Goal: Transaction & Acquisition: Purchase product/service

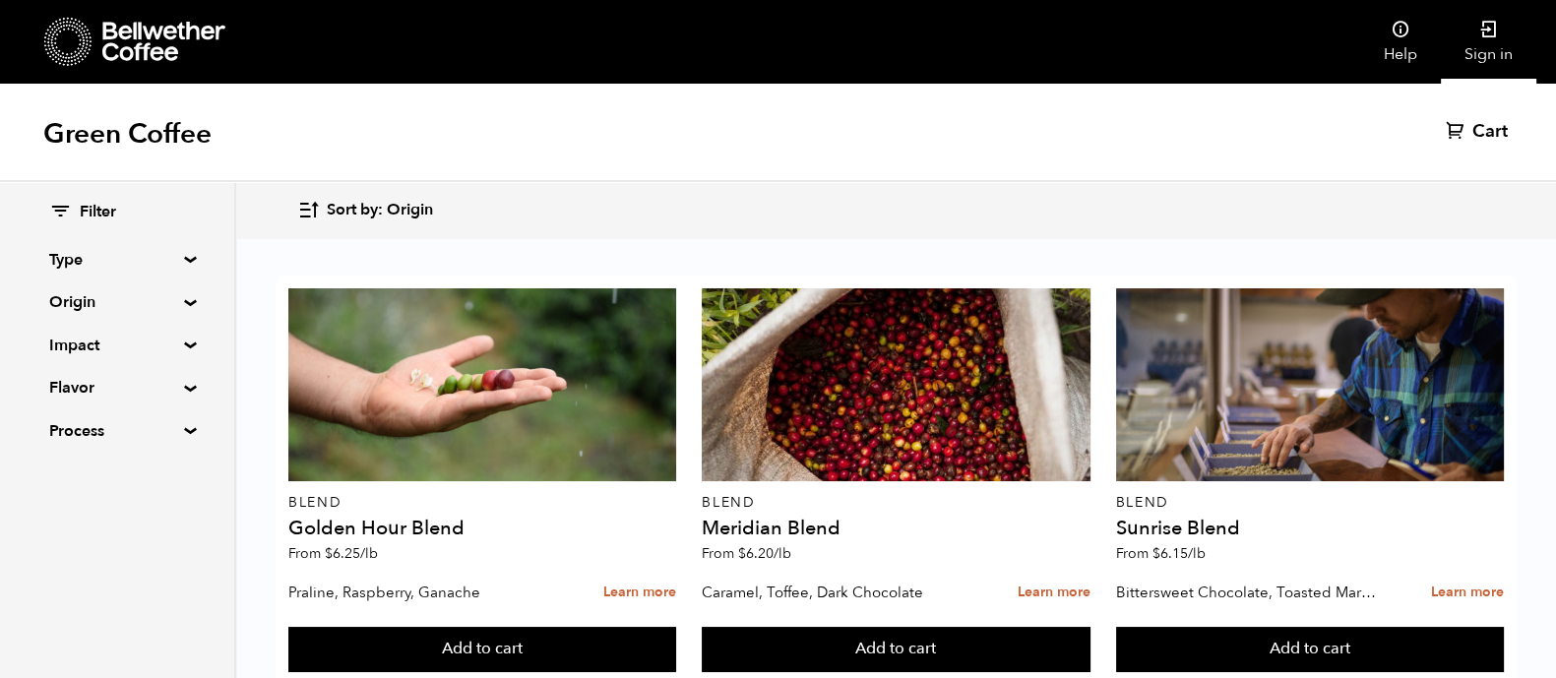
click at [1501, 48] on link "Sign in" at bounding box center [1488, 42] width 95 height 84
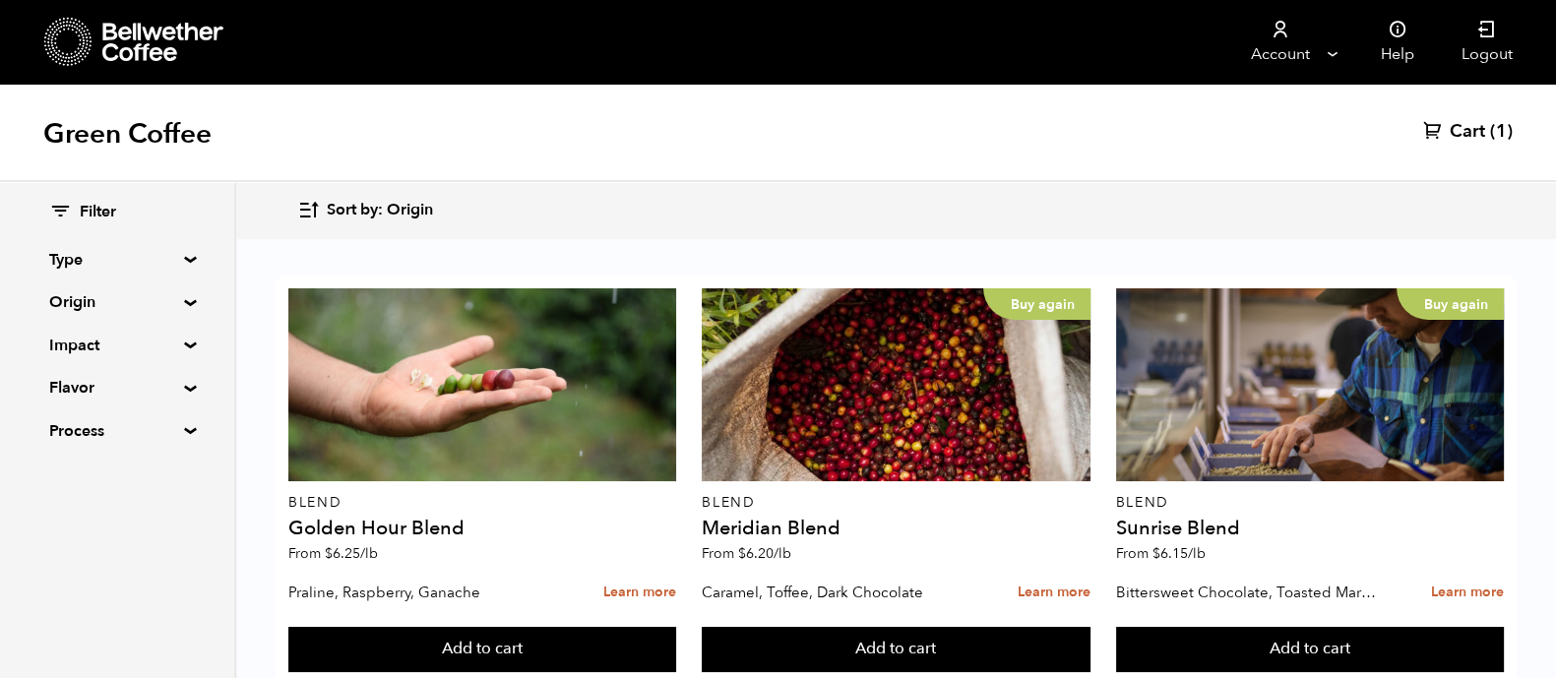
scroll to position [179, 0]
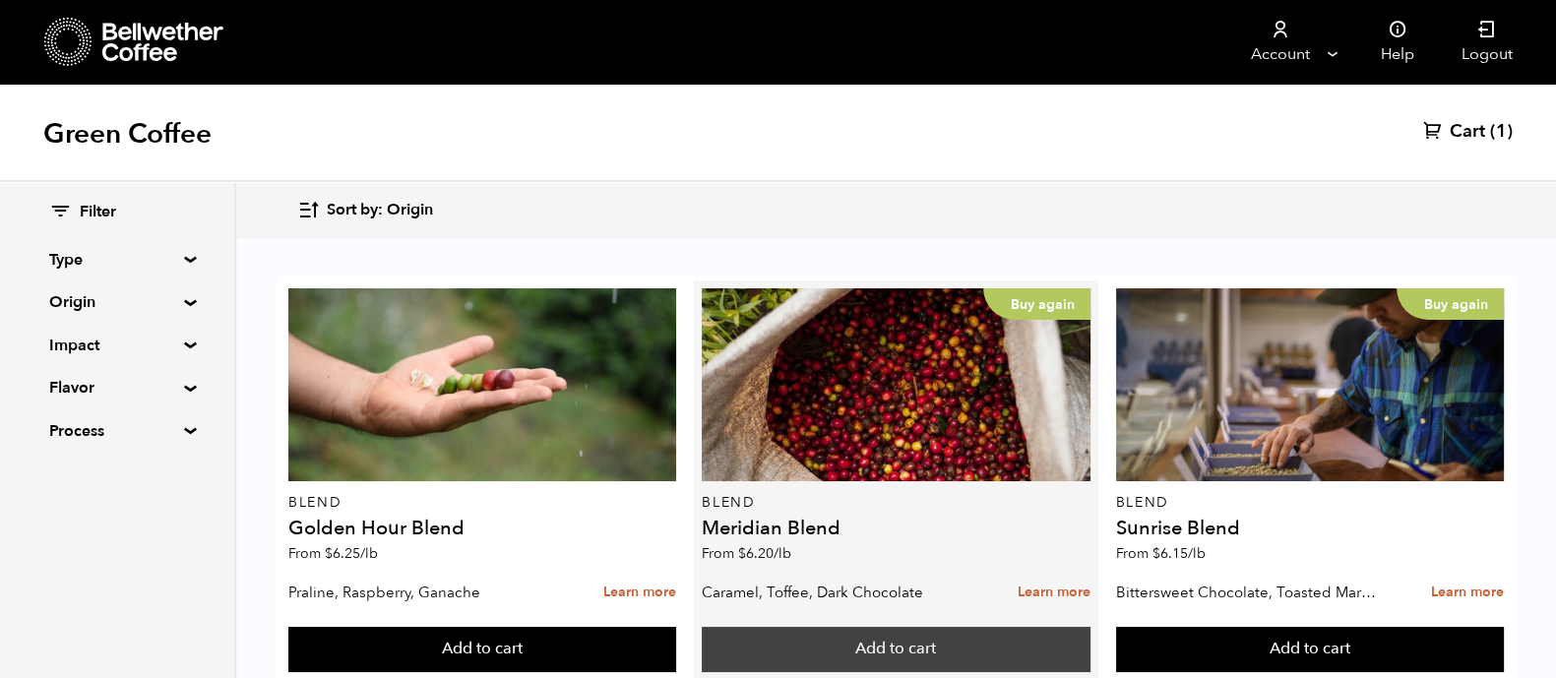
click at [989, 627] on button "Add to cart" at bounding box center [896, 649] width 388 height 45
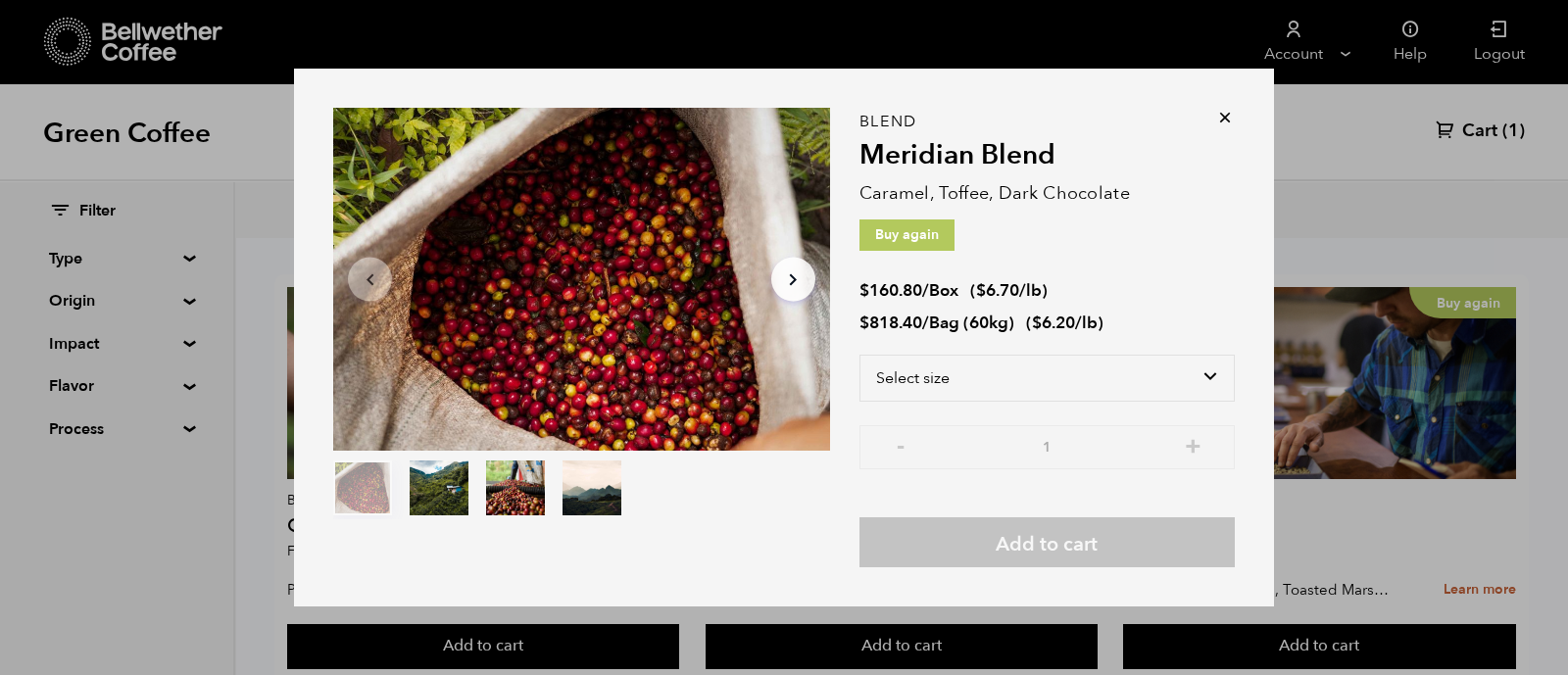
click at [1447, 131] on div "Item 1 of 4 Arrow Left Arrow Right item 0 item 1 item 2 item 3 Item 1 of 4 Blen…" at bounding box center [784, 338] width 1568 height 675
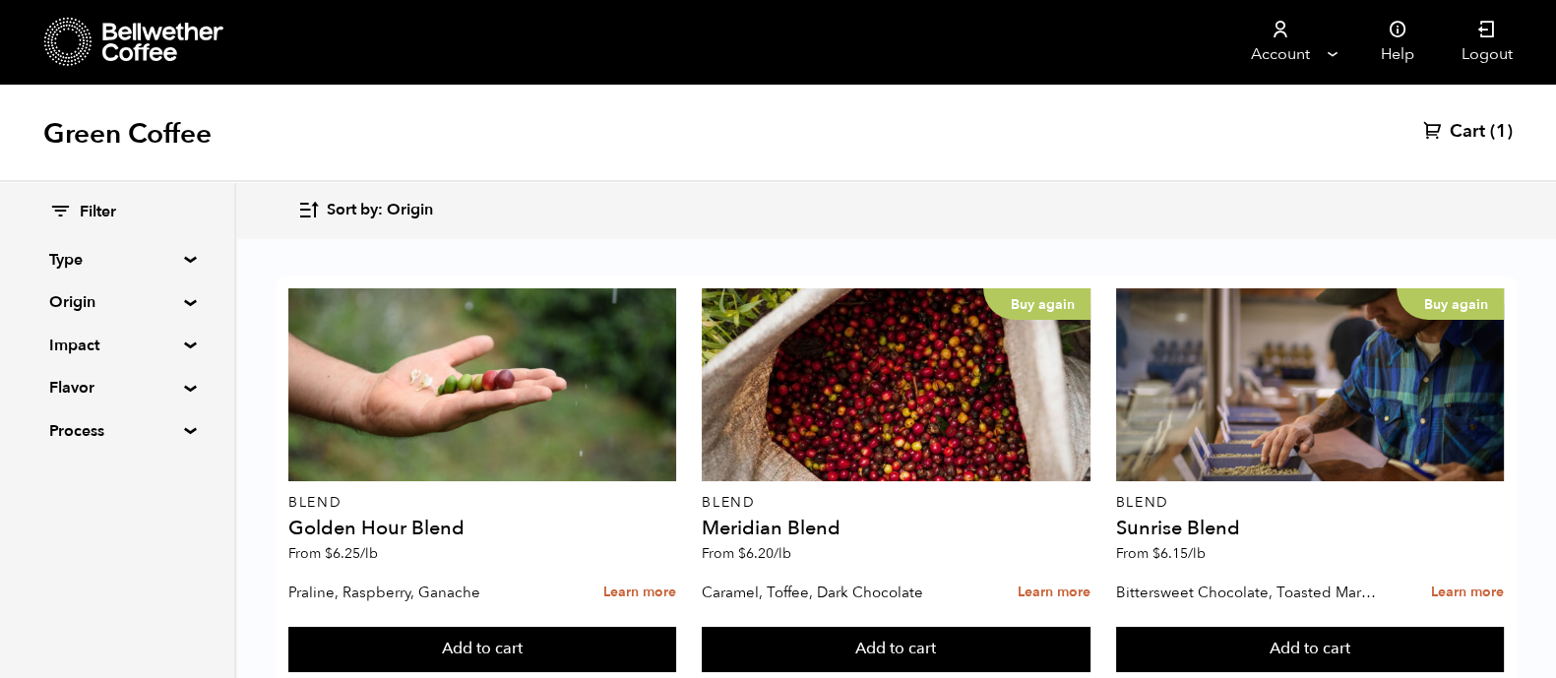
click at [1464, 135] on span "Cart" at bounding box center [1467, 132] width 35 height 24
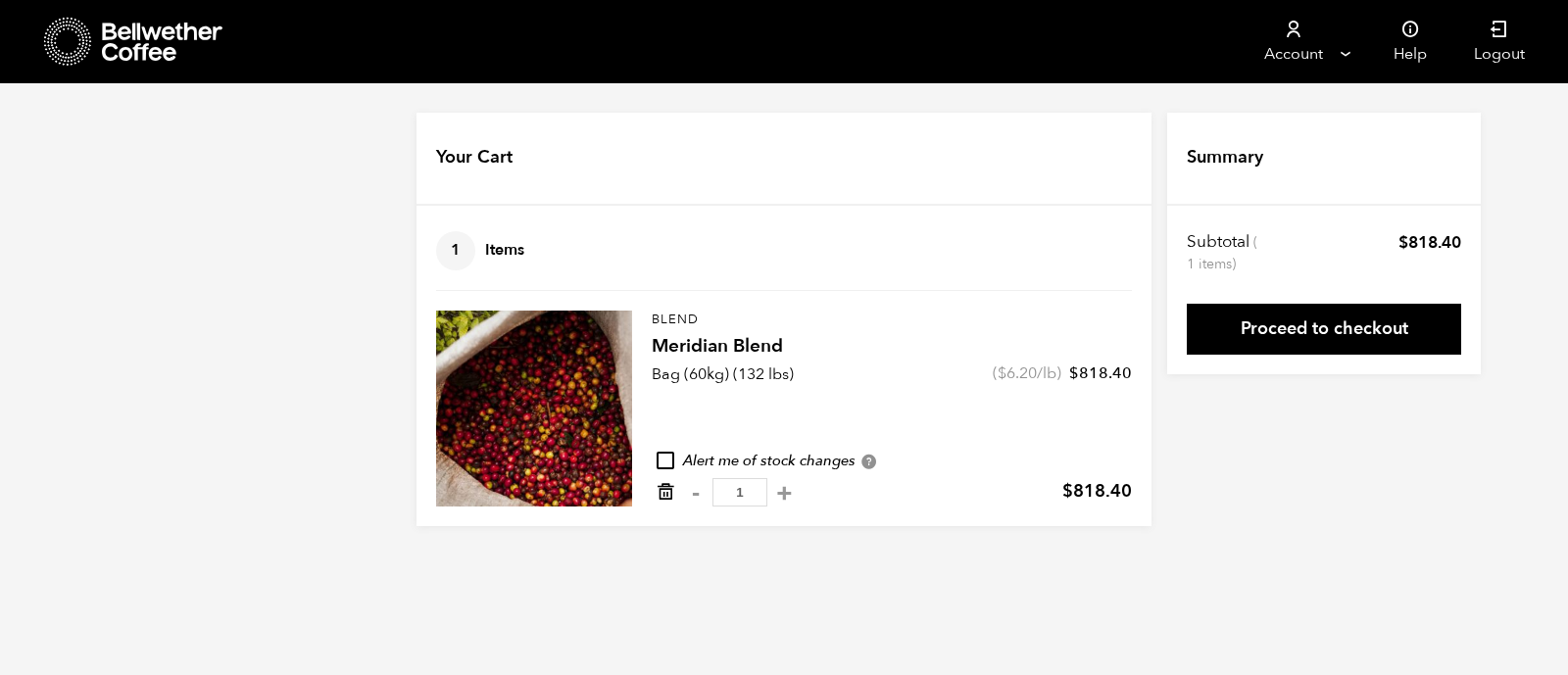
click at [668, 484] on icon "Remove from cart" at bounding box center [665, 492] width 20 height 20
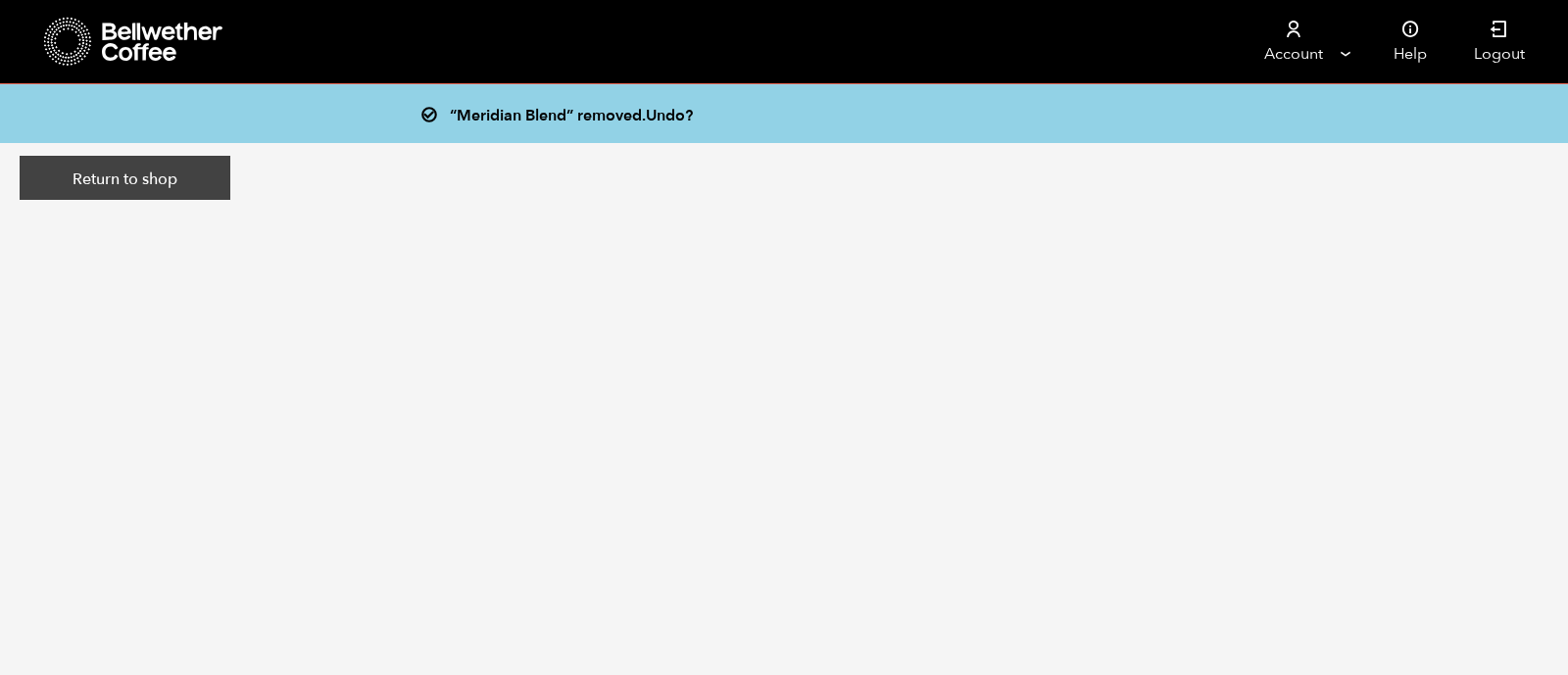
click at [143, 198] on link "Return to shop" at bounding box center [125, 177] width 211 height 45
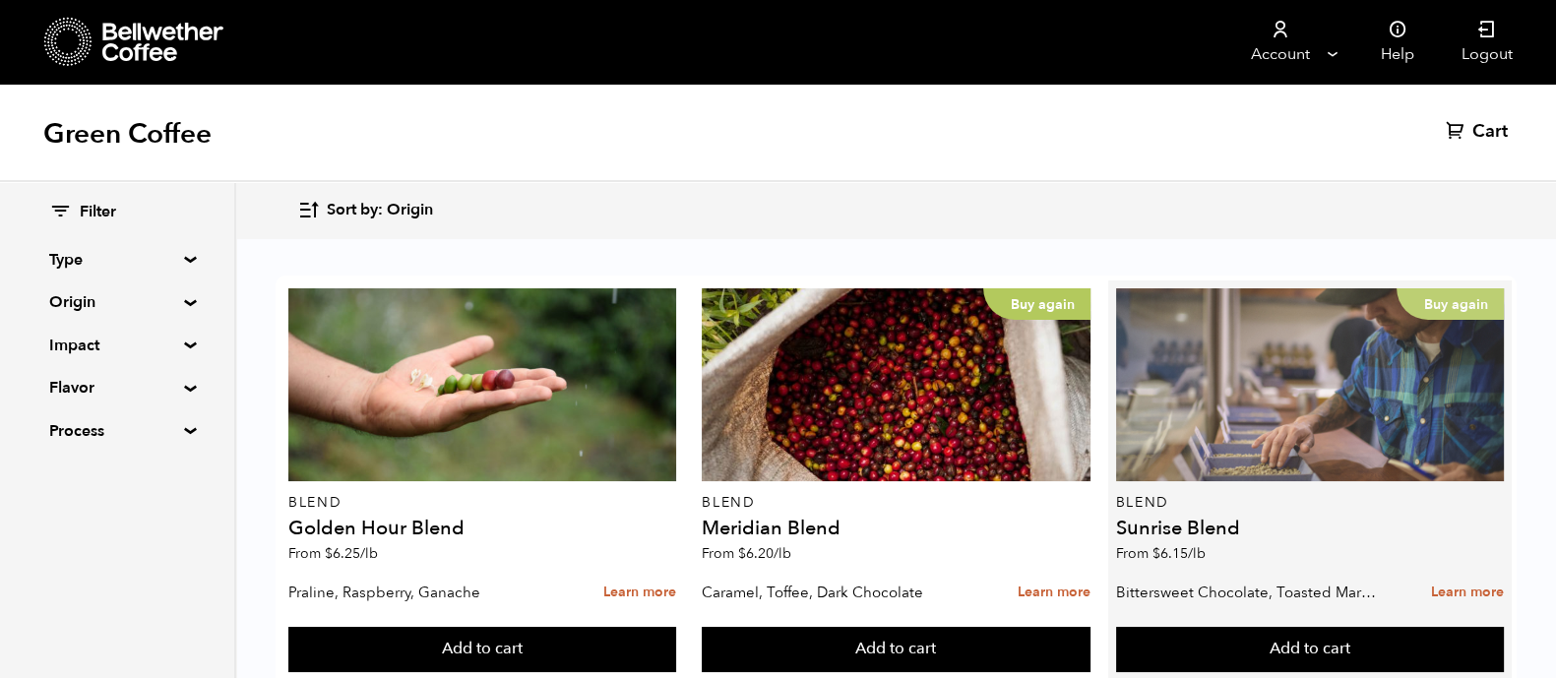
scroll to position [542, 0]
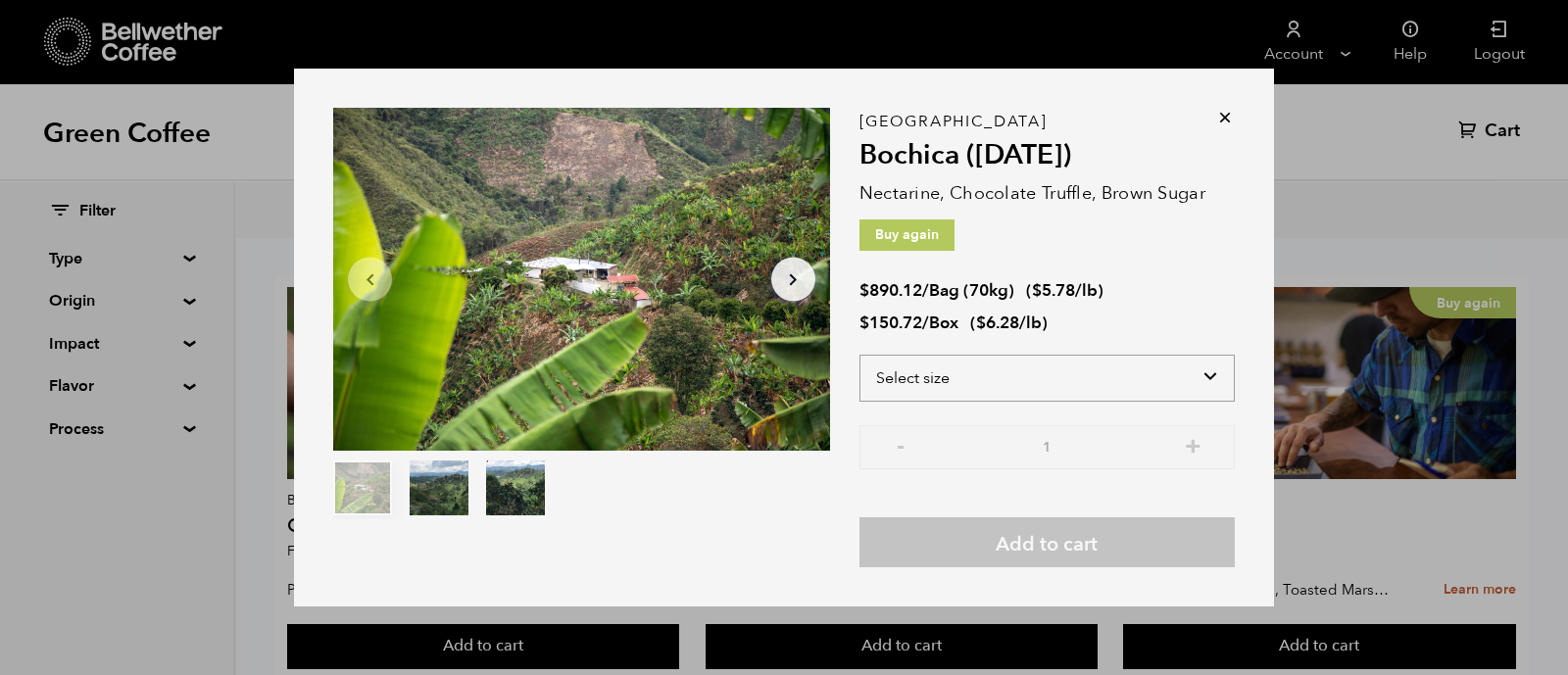
click at [1102, 368] on select "Select size Bag (70kg) (154 lbs) Box (24 lbs)" at bounding box center [1046, 377] width 375 height 47
select select "box"
click at [859, 354] on select "Select size Bag (70kg) (154 lbs) Box (24 lbs)" at bounding box center [1046, 377] width 375 height 47
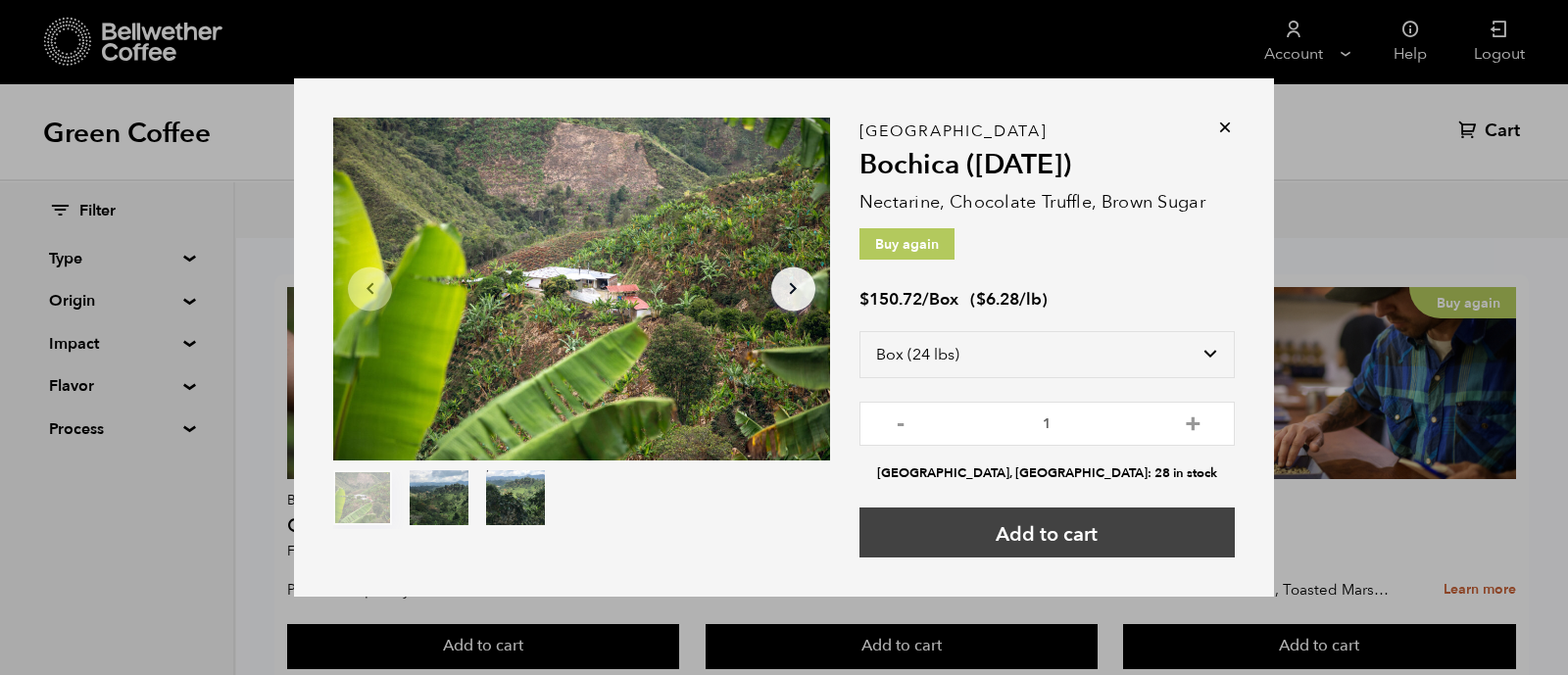
click at [1104, 547] on button "Add to cart" at bounding box center [1046, 533] width 375 height 50
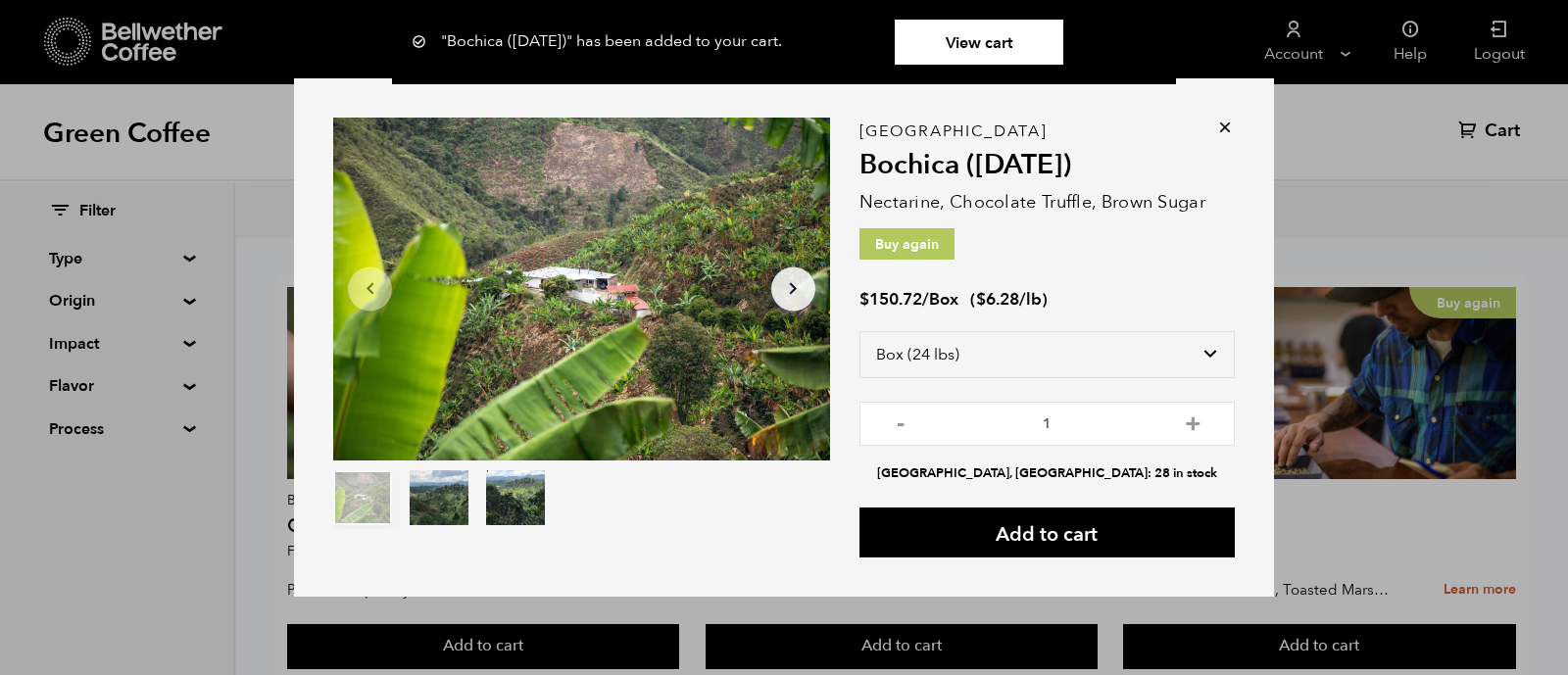
click at [1226, 120] on icon at bounding box center [1225, 127] width 20 height 20
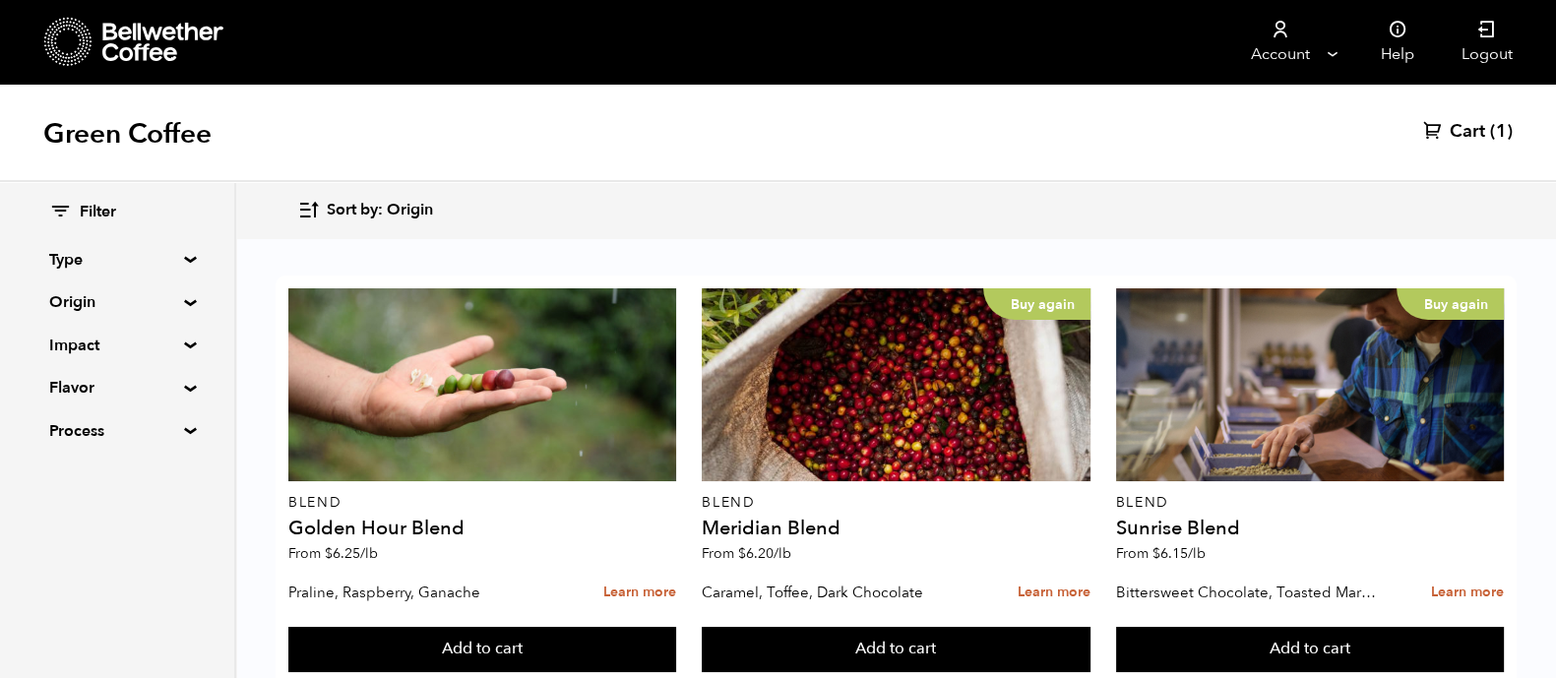
scroll to position [890, 0]
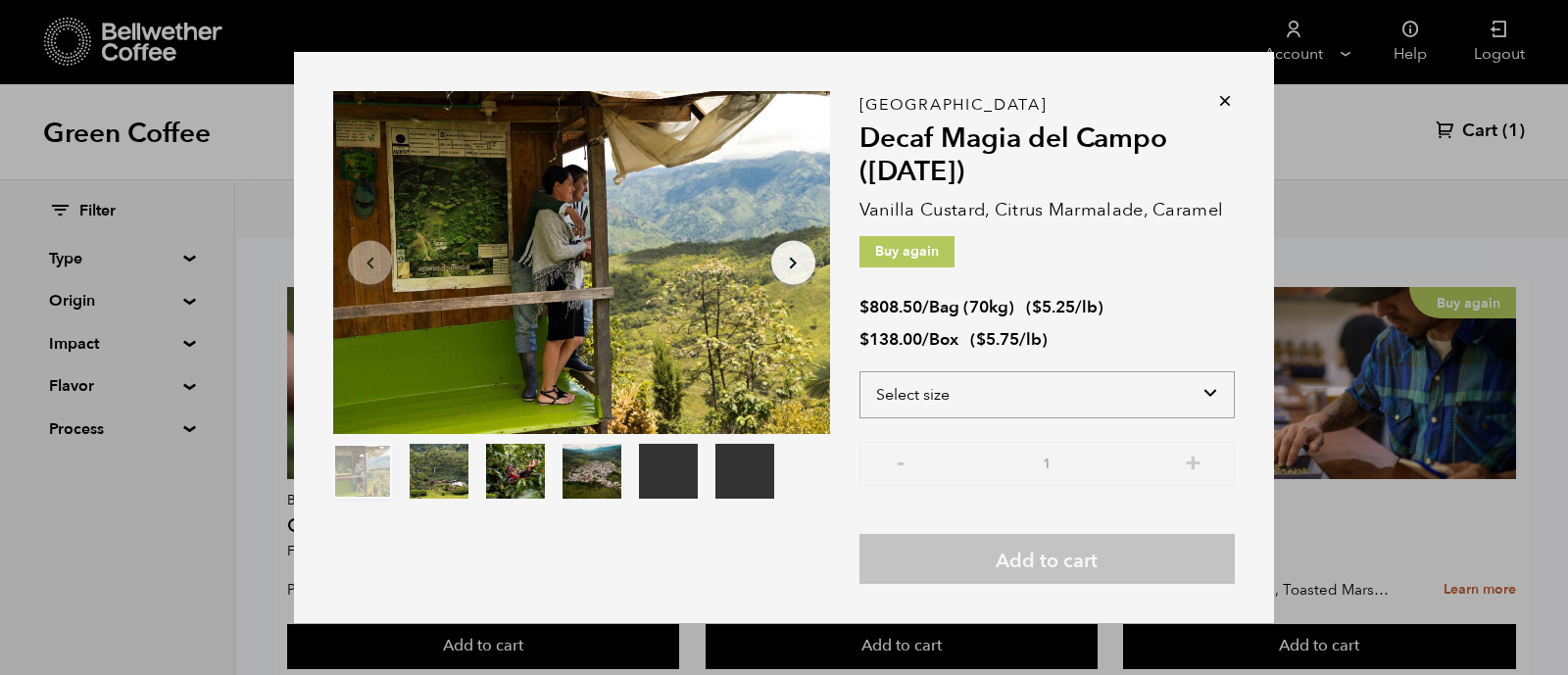
click at [931, 394] on select "Select size Bag (70kg) (154 lbs) Box (24 lbs)" at bounding box center [1046, 394] width 375 height 47
select select "box"
click at [859, 371] on select "Select size Bag (70kg) (154 lbs) Box (24 lbs)" at bounding box center [1046, 394] width 375 height 47
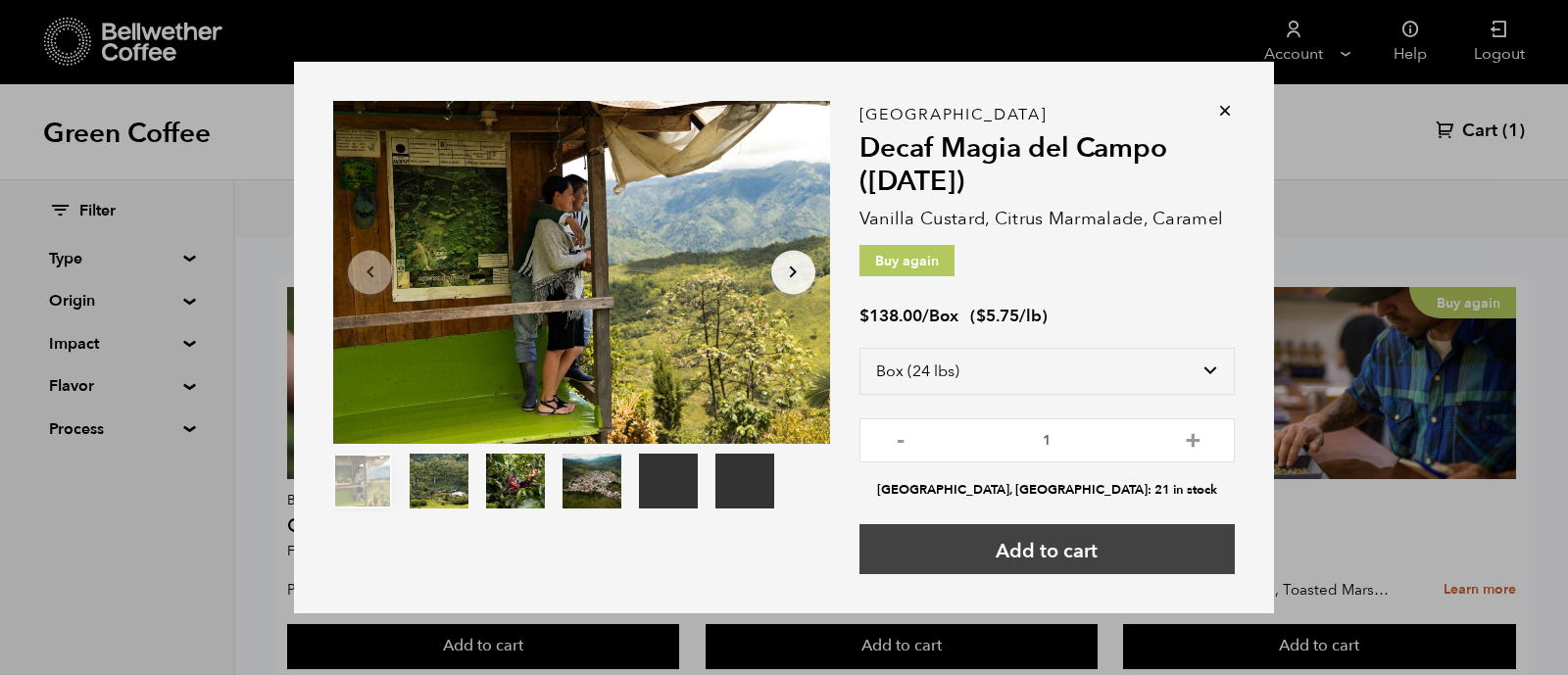
click at [1011, 553] on button "Add to cart" at bounding box center [1046, 550] width 375 height 50
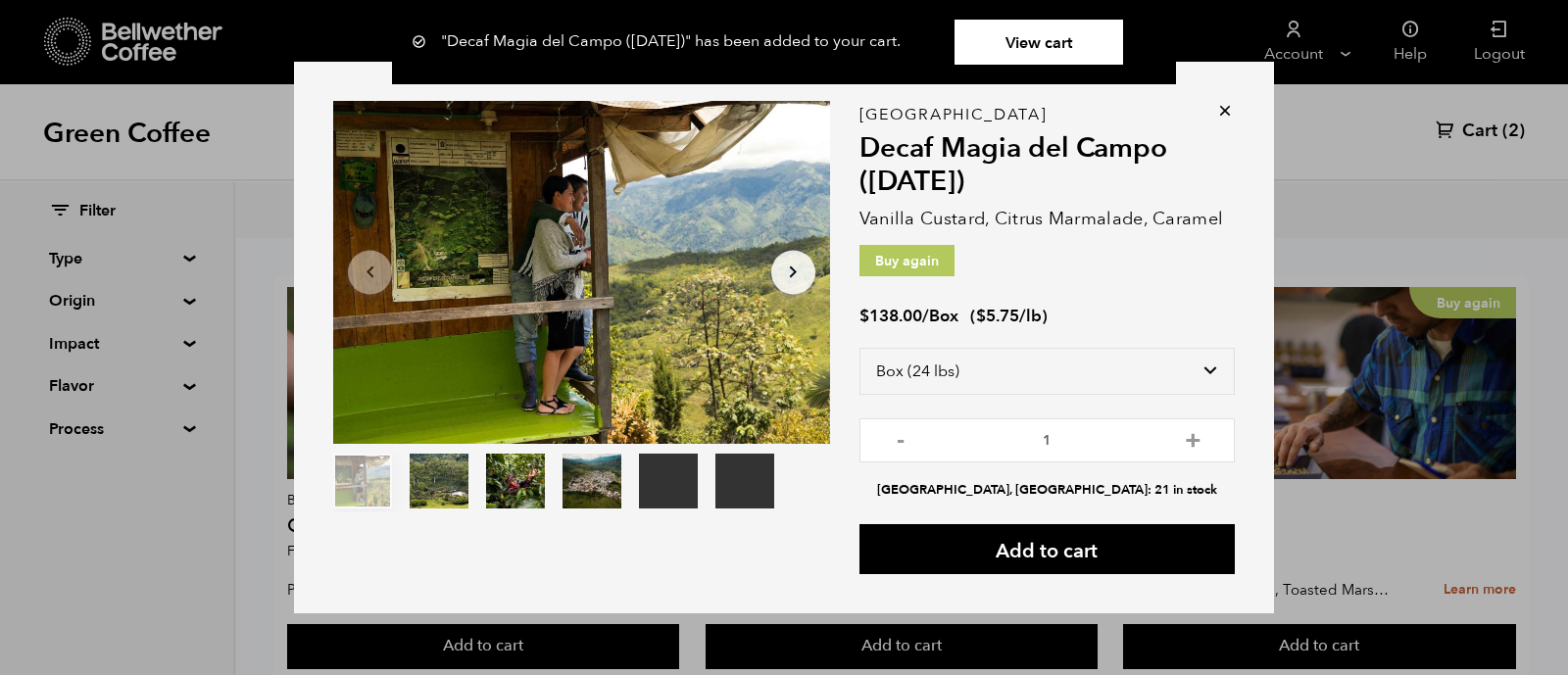
click at [1215, 112] on icon at bounding box center [1225, 111] width 20 height 20
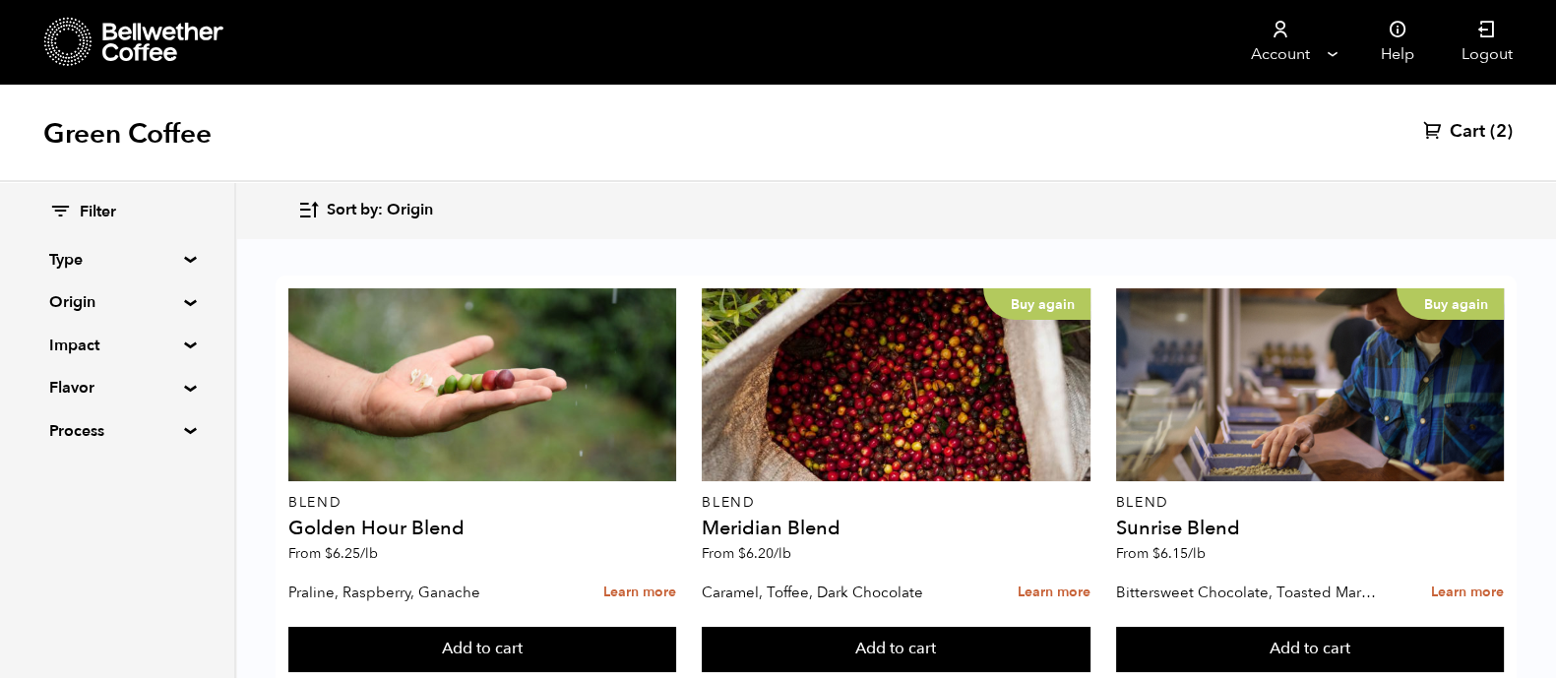
scroll to position [549, 0]
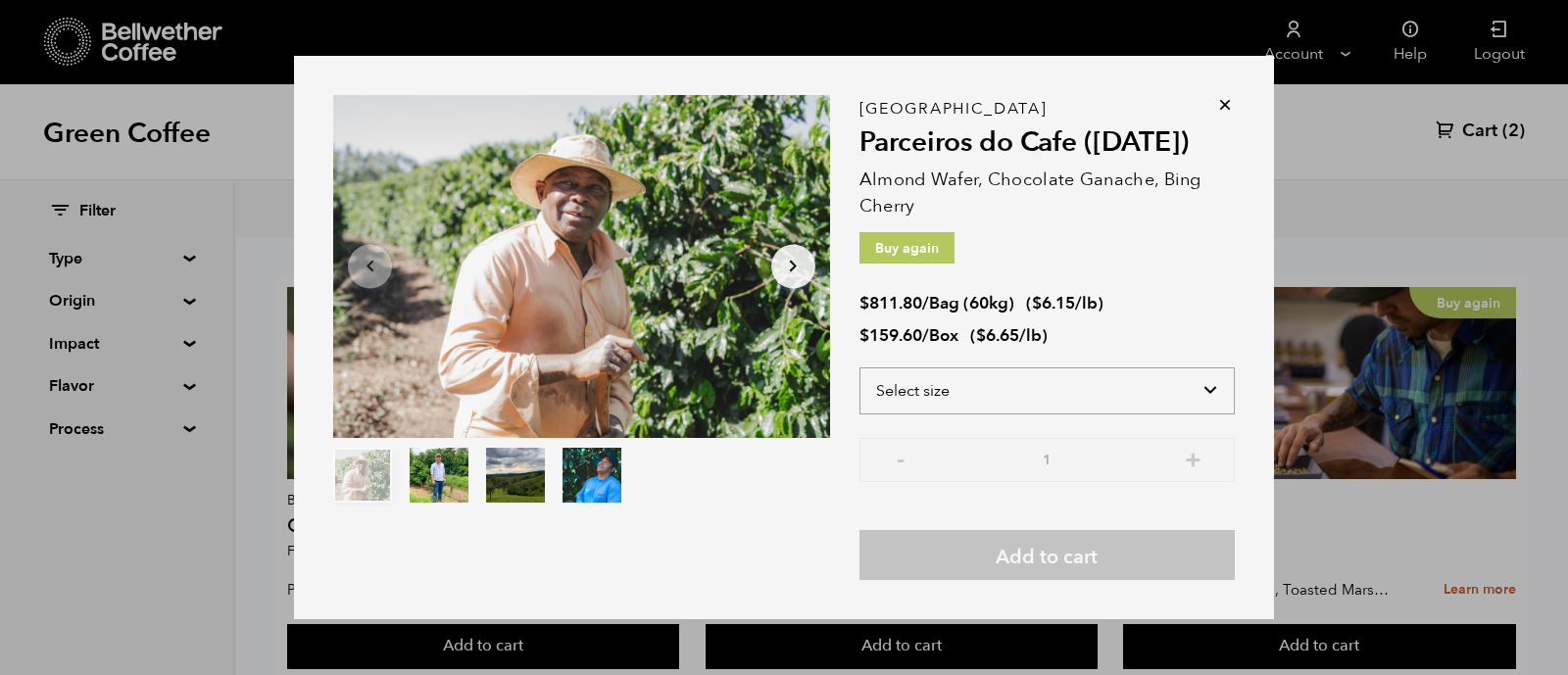
click at [1090, 403] on select "Select size Bag (60kg) (132 lbs) Box (24 lbs)" at bounding box center [1046, 390] width 375 height 47
select select "box"
click at [859, 367] on select "Select size Bag (60kg) (132 lbs) Box (24 lbs)" at bounding box center [1046, 390] width 375 height 47
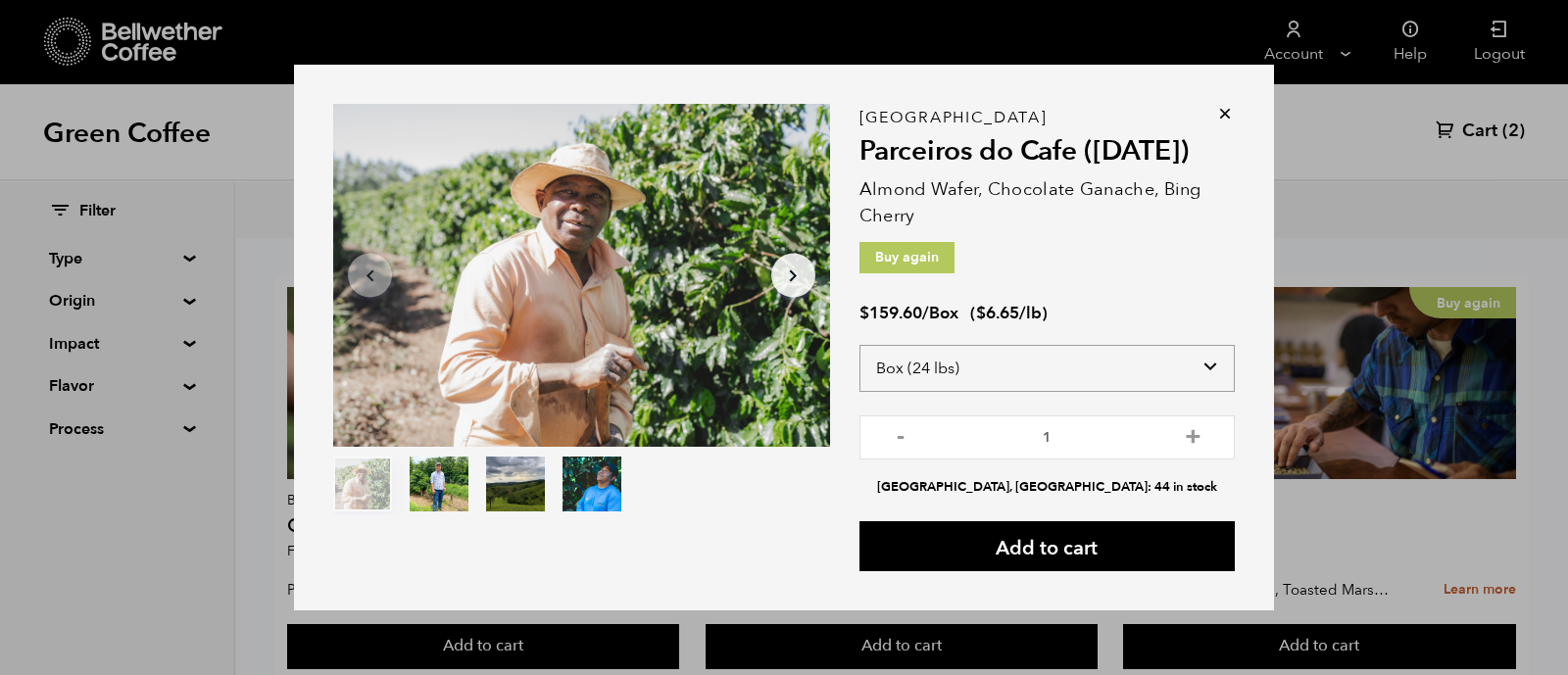
click at [1055, 380] on select "Select size Bag (60kg) (132 lbs) Box (24 lbs)" at bounding box center [1046, 367] width 375 height 47
click at [1013, 380] on select "Select size Bag (60kg) (132 lbs) Box (24 lbs)" at bounding box center [1046, 367] width 375 height 47
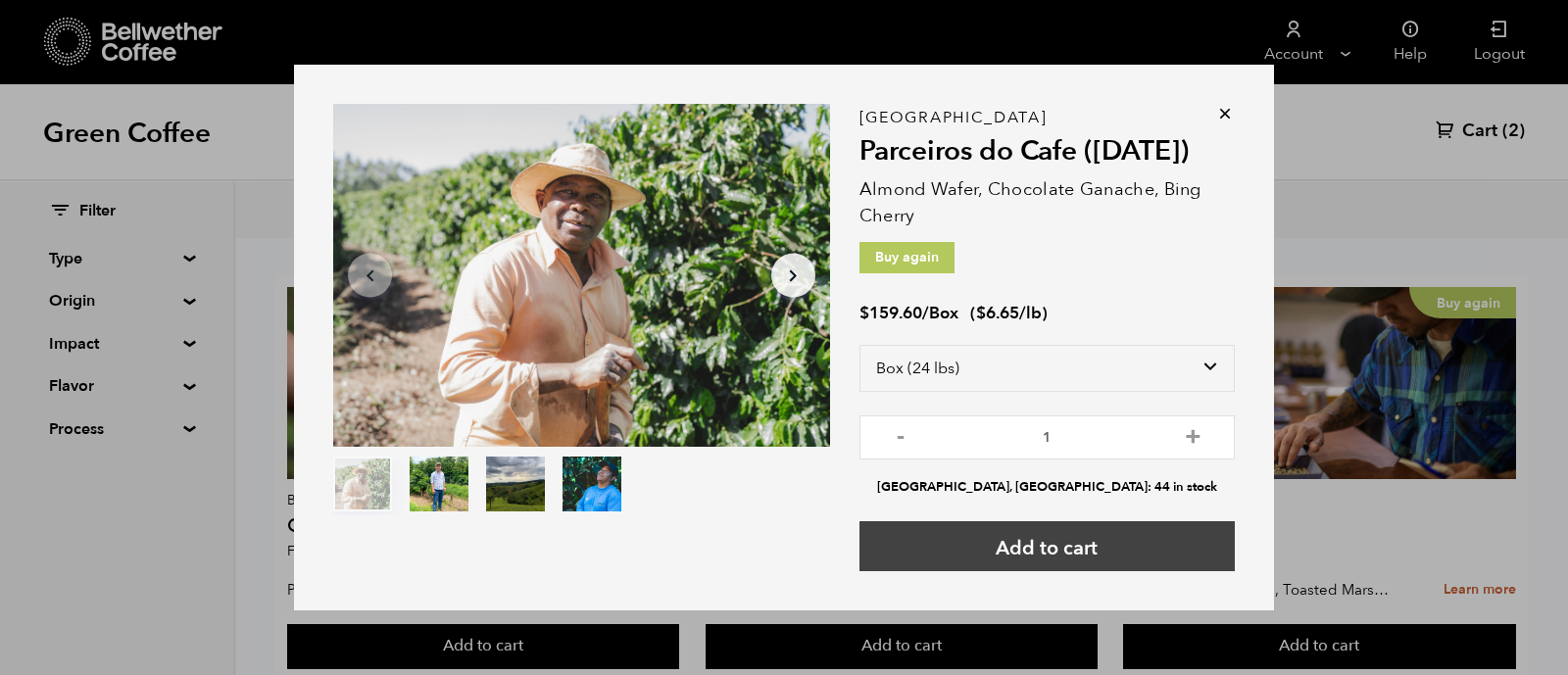
click at [1020, 554] on button "Add to cart" at bounding box center [1046, 547] width 375 height 50
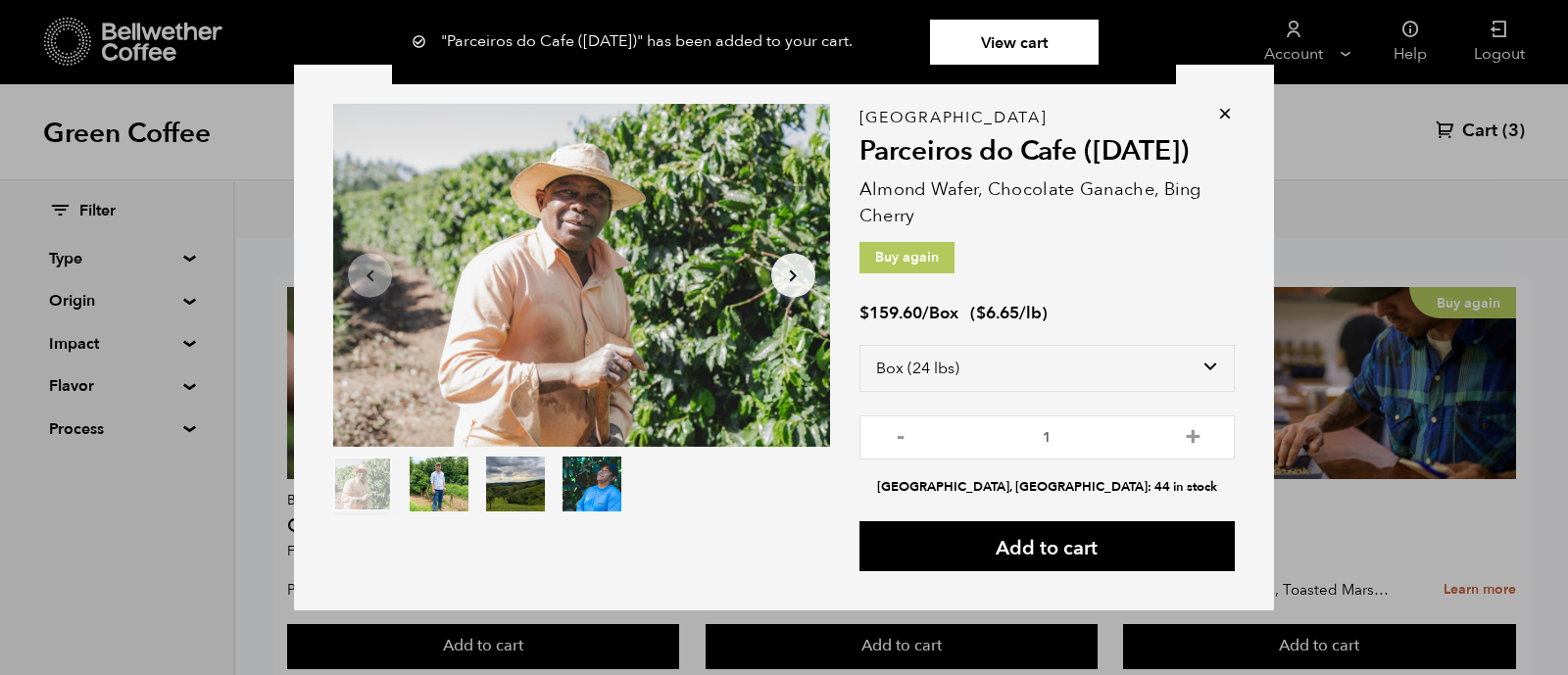
click at [1215, 110] on icon at bounding box center [1225, 113] width 20 height 20
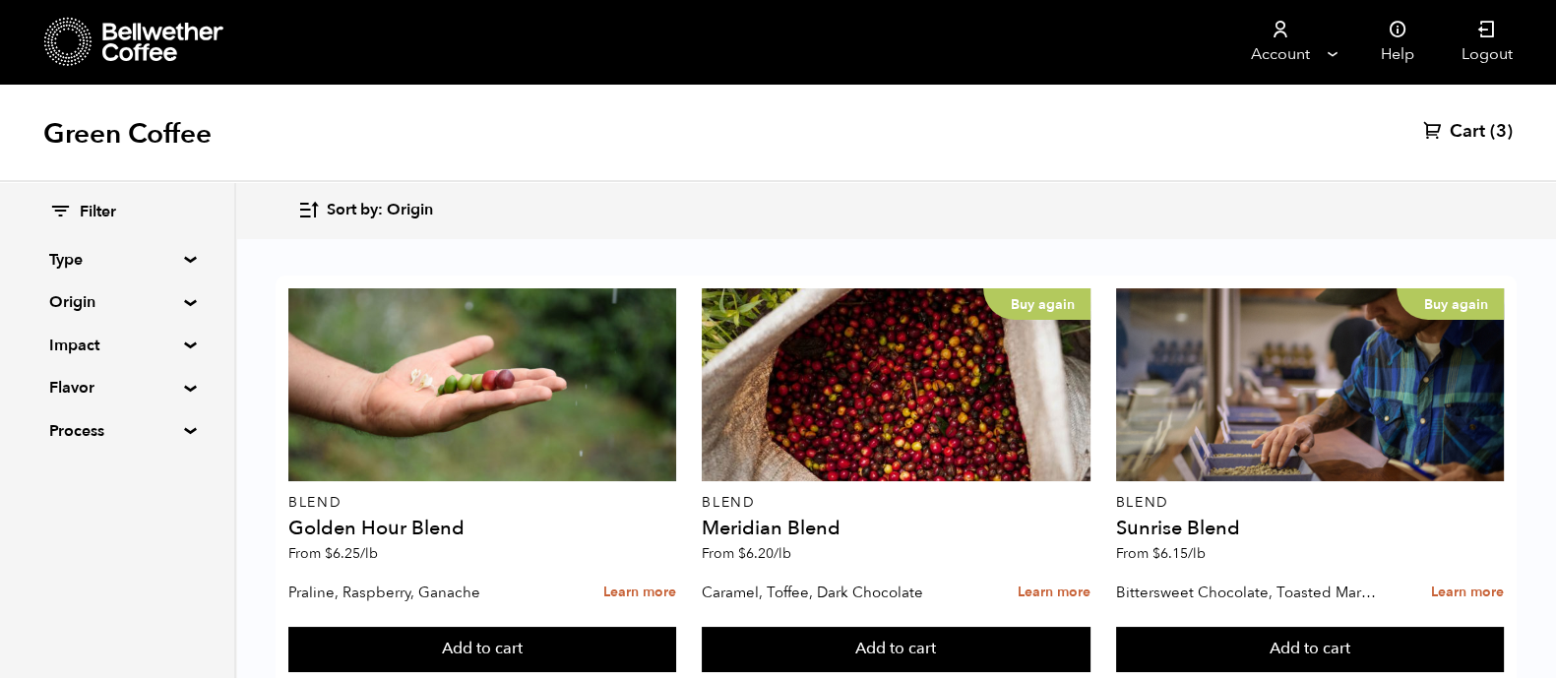
scroll to position [1361, 0]
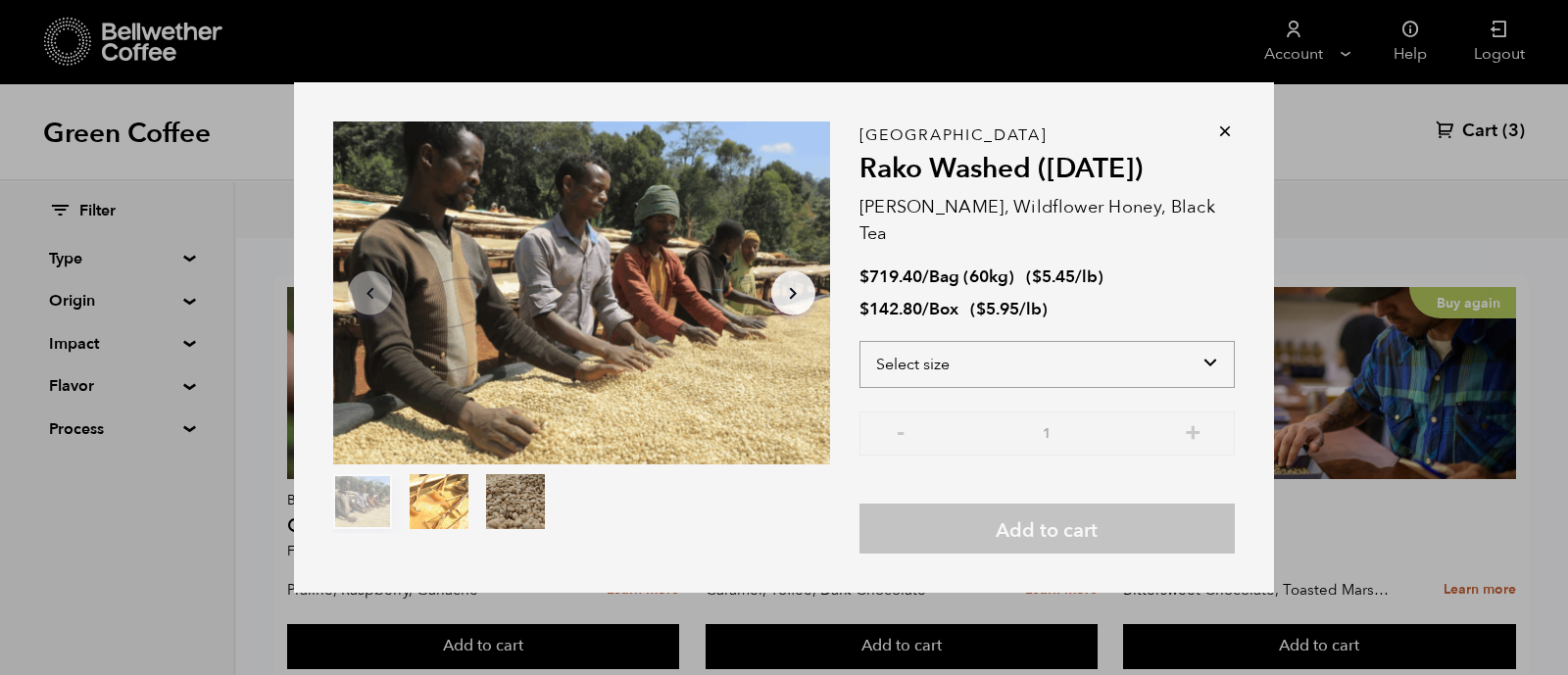
click at [1020, 344] on select "Select size Bag (60kg) (132 lbs) Box (24 lbs)" at bounding box center [1046, 363] width 375 height 47
select select "box"
click at [859, 340] on select "Select size Bag (60kg) (132 lbs) Box (24 lbs)" at bounding box center [1046, 363] width 375 height 47
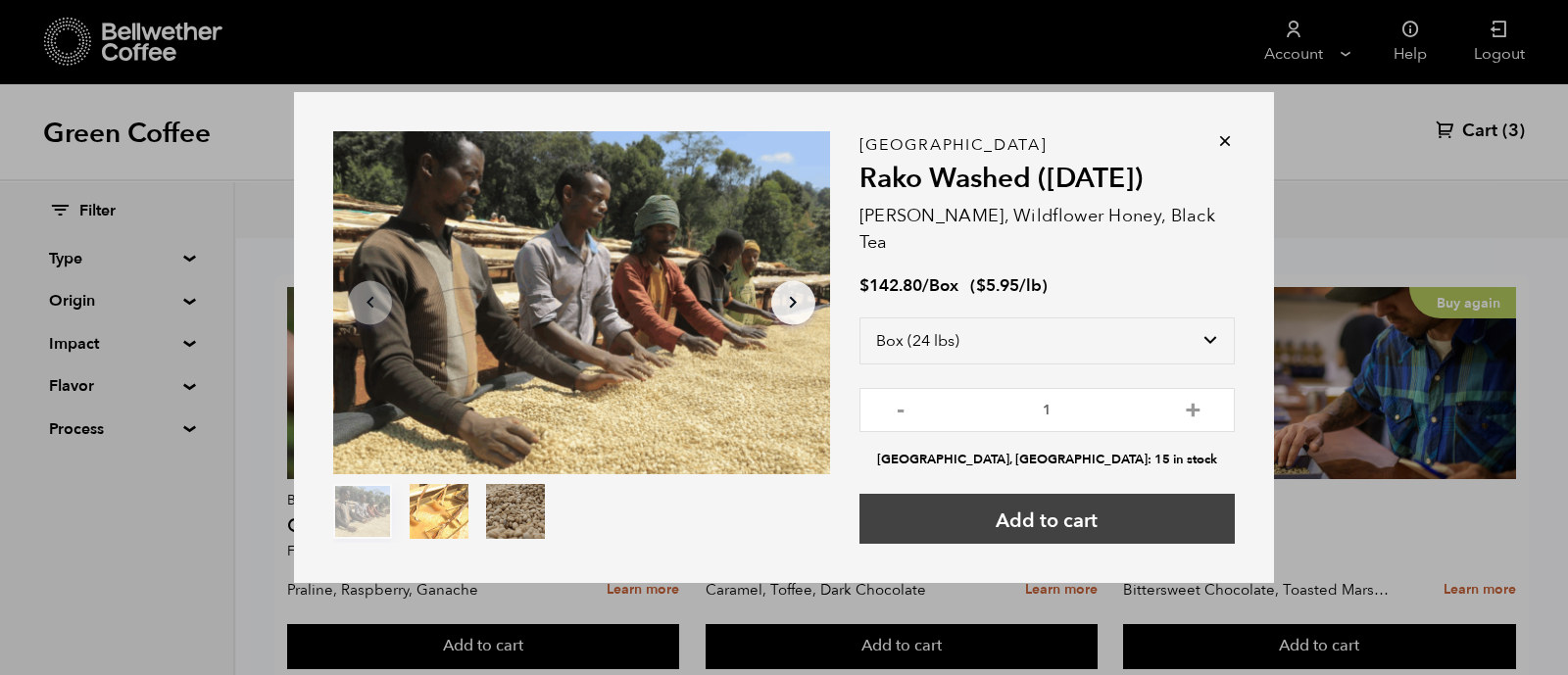
click at [1026, 507] on button "Add to cart" at bounding box center [1046, 519] width 375 height 50
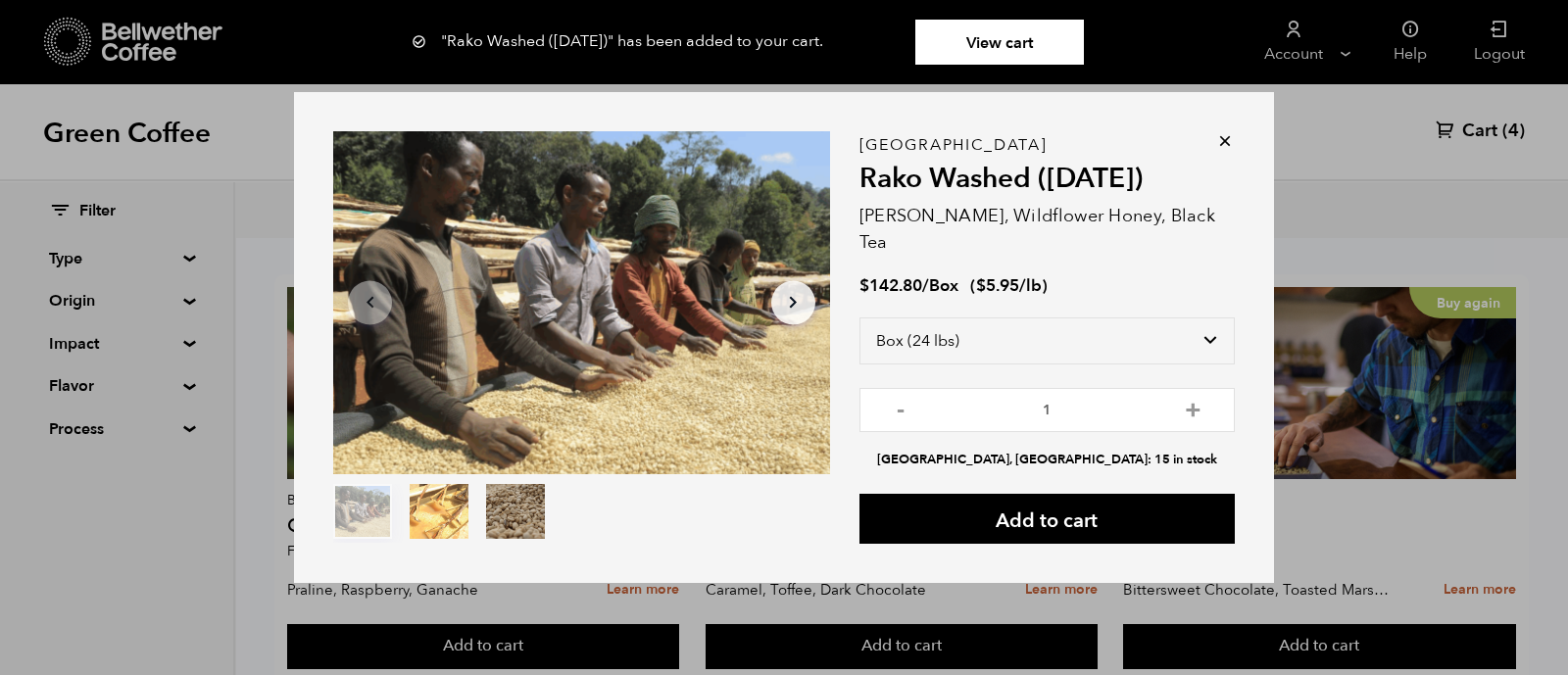
click at [1222, 136] on icon at bounding box center [1225, 141] width 20 height 20
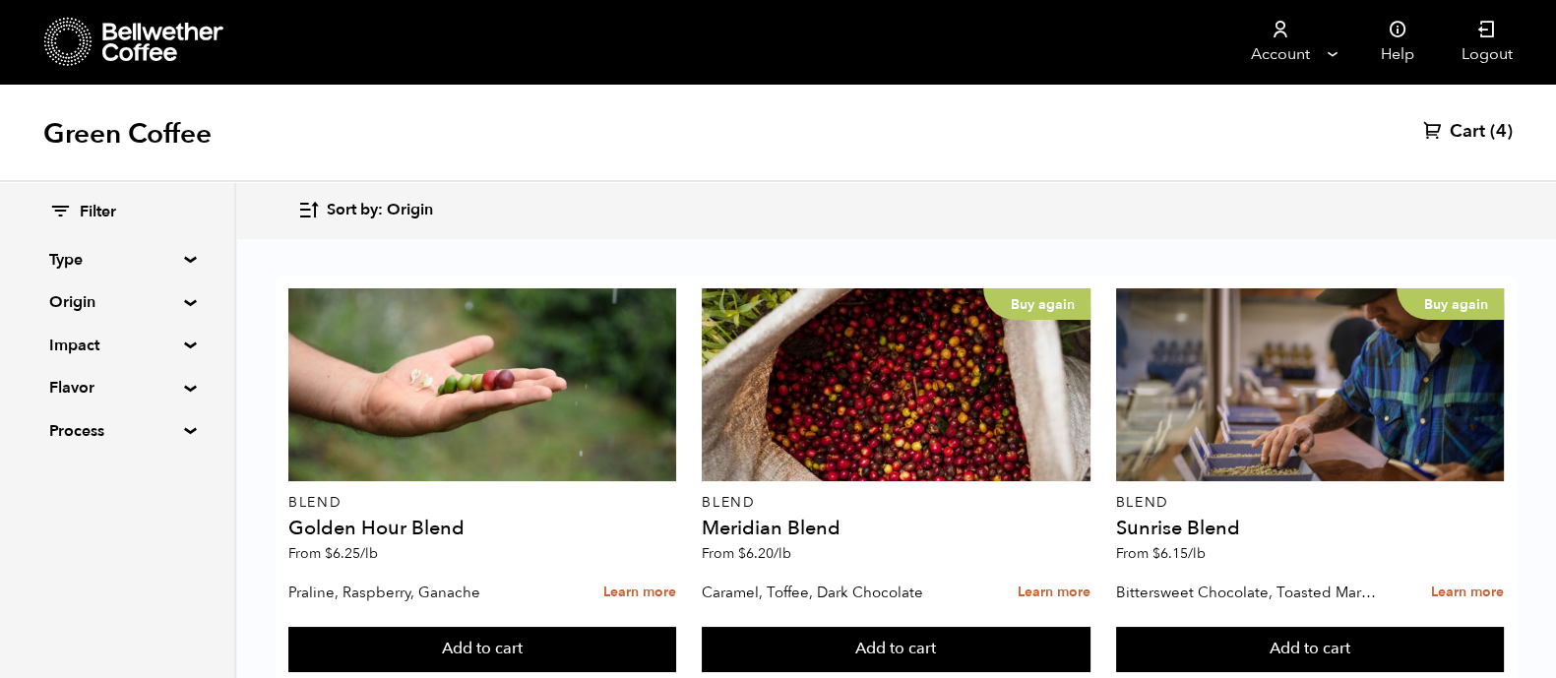
scroll to position [0, 0]
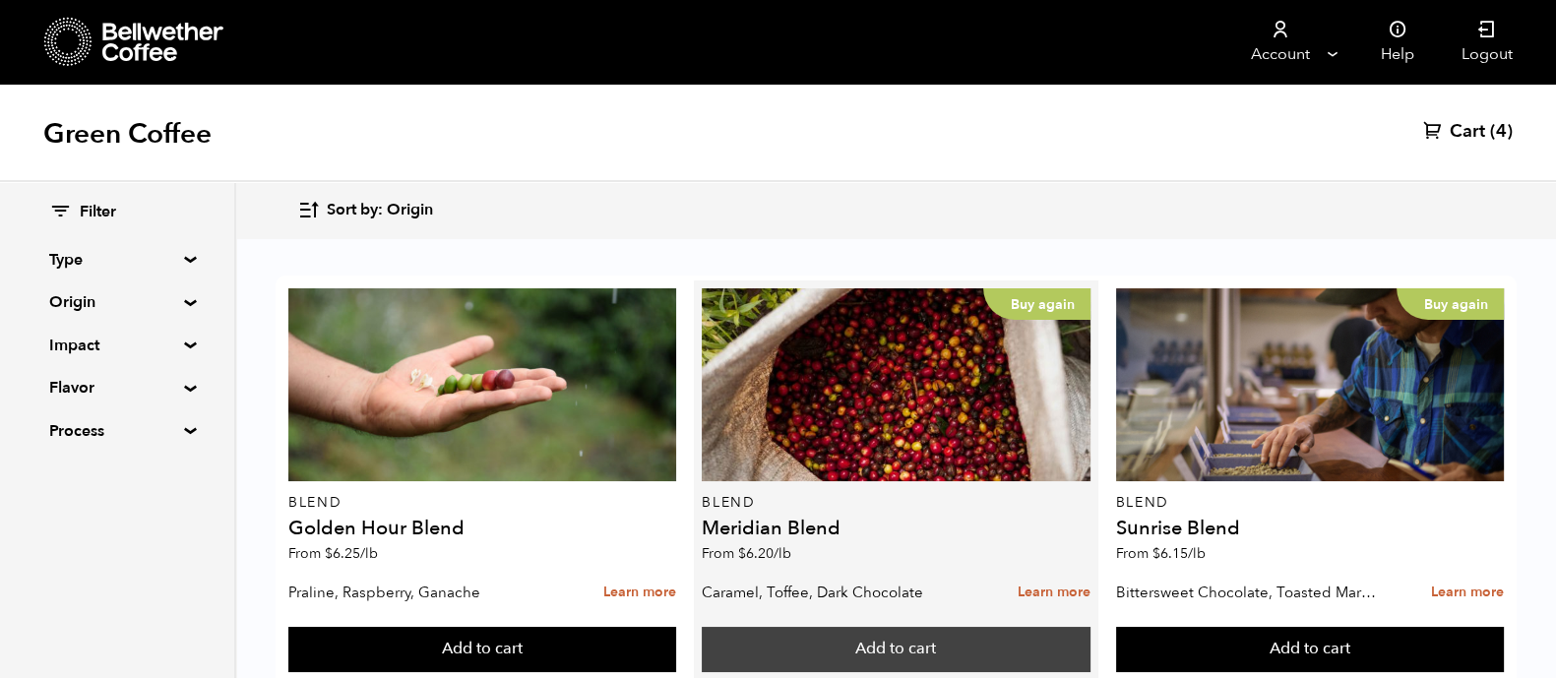
click at [930, 656] on button "Add to cart" at bounding box center [896, 649] width 388 height 45
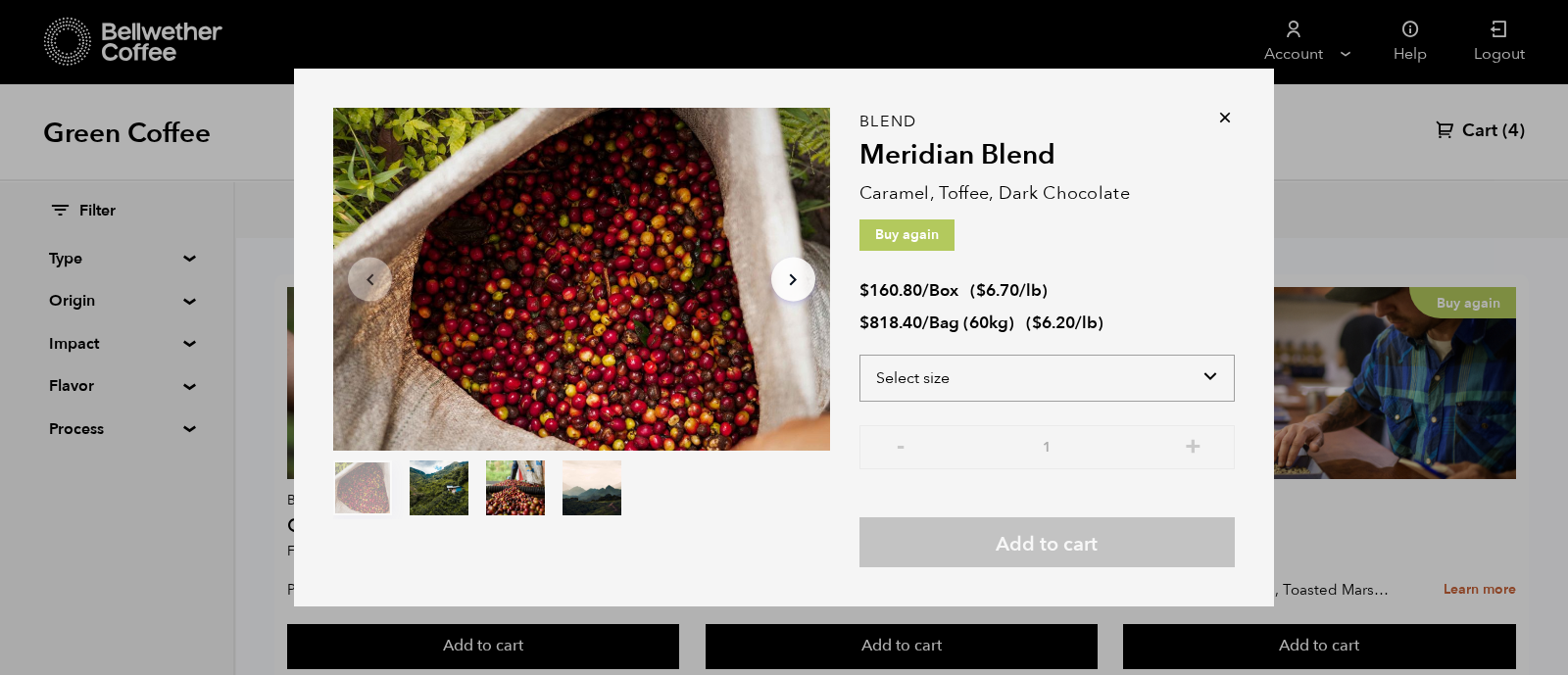
click at [1002, 390] on select "Select size Bag (60kg) (132 lbs) Box (24 lbs)" at bounding box center [1046, 377] width 375 height 47
select select "bag-3"
click at [859, 354] on select "Select size Bag (60kg) (132 lbs) Box (24 lbs)" at bounding box center [1046, 377] width 375 height 47
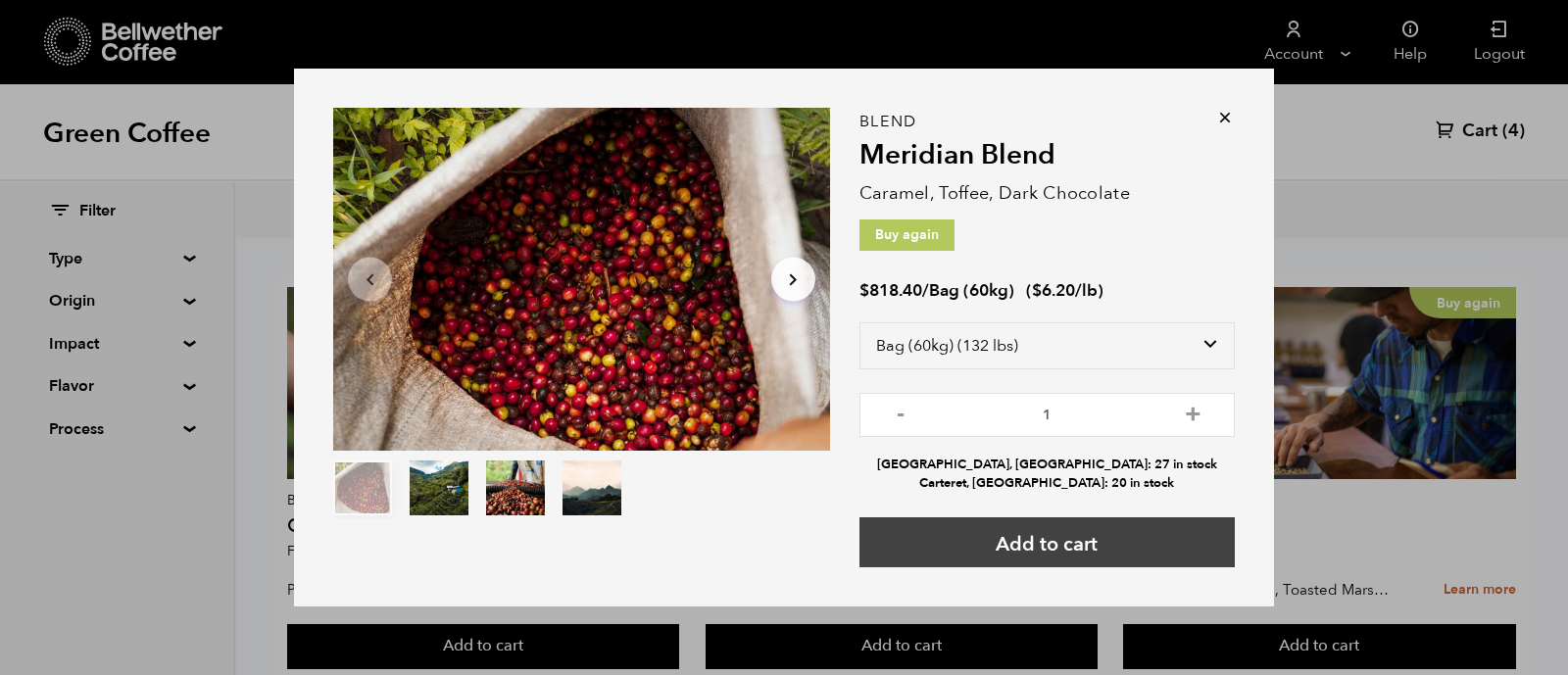
click at [1081, 541] on button "Add to cart" at bounding box center [1046, 543] width 375 height 50
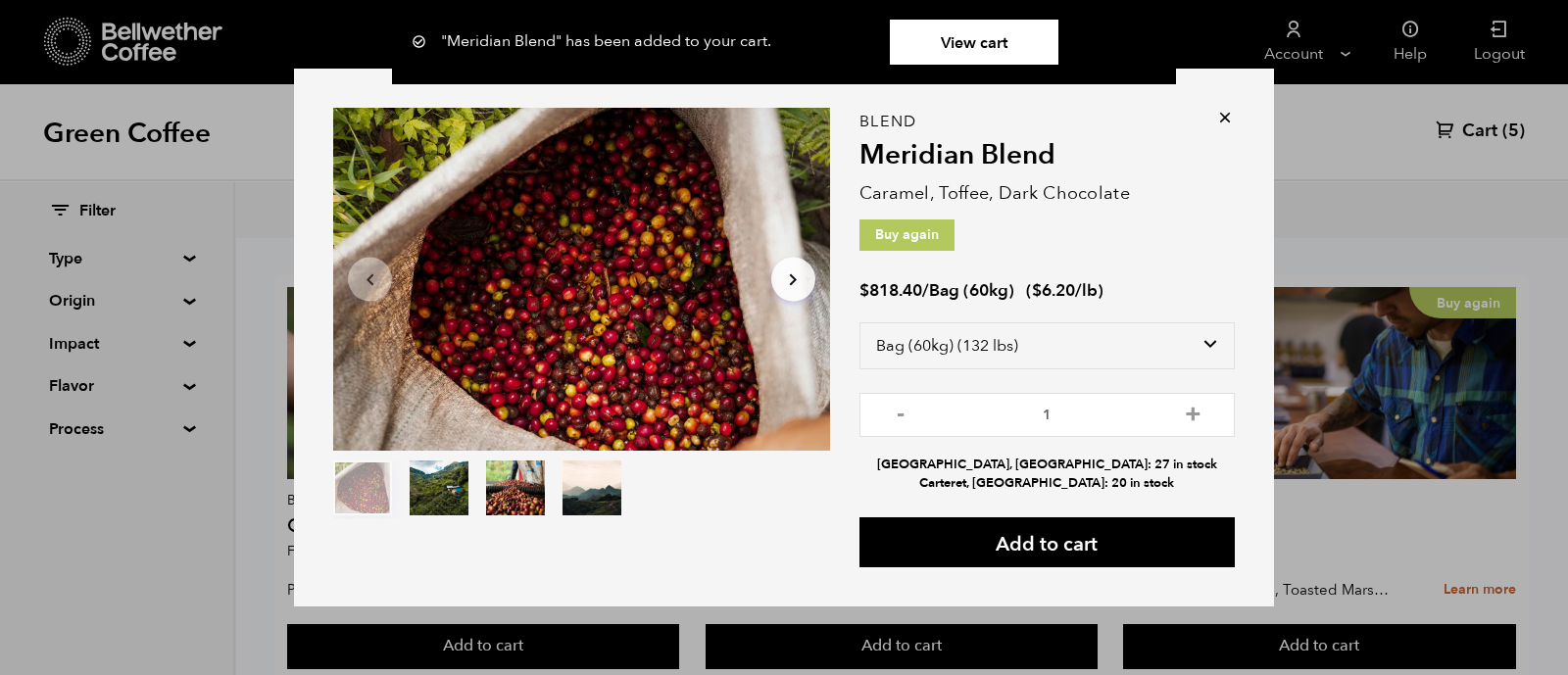
click at [1215, 115] on icon at bounding box center [1225, 117] width 20 height 20
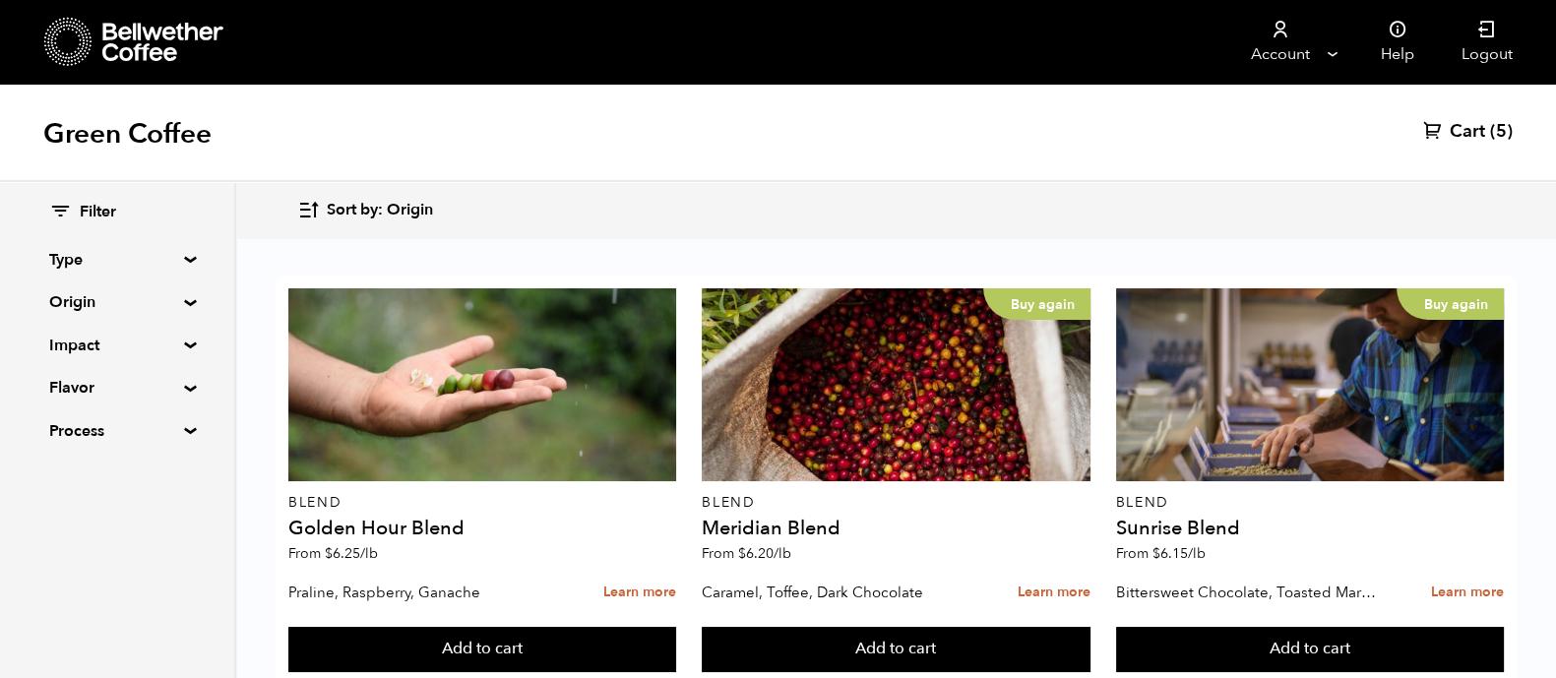
click at [1460, 129] on span "Cart" at bounding box center [1467, 132] width 35 height 24
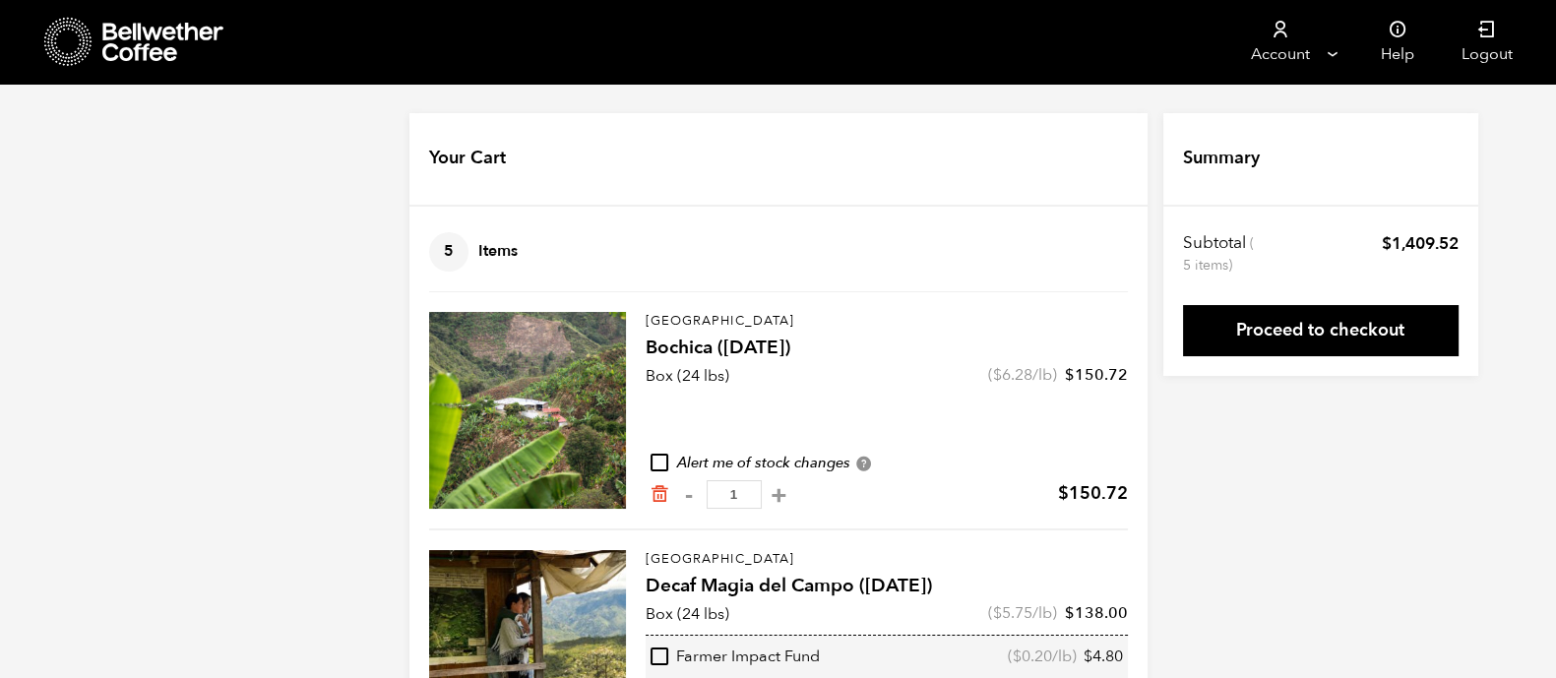
click at [145, 38] on icon at bounding box center [163, 42] width 123 height 39
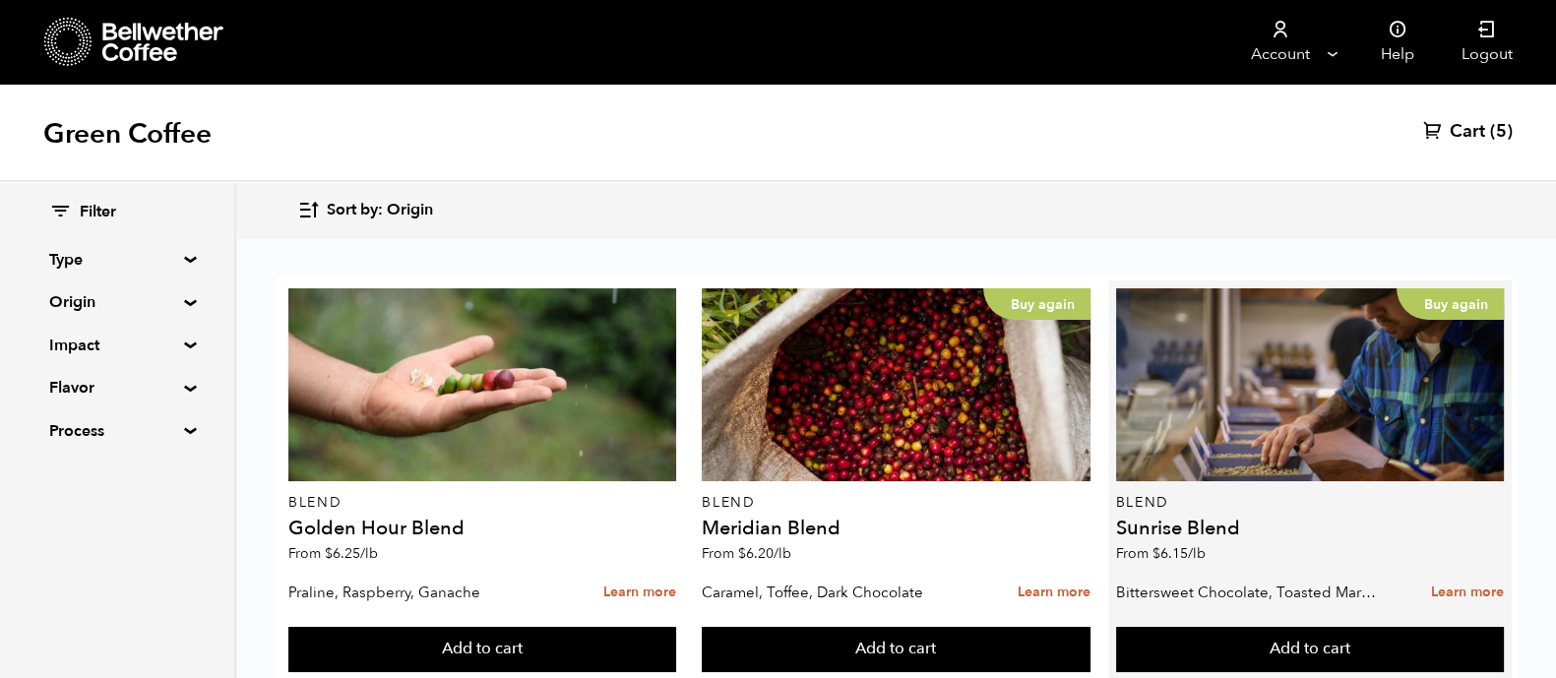
scroll to position [542, 0]
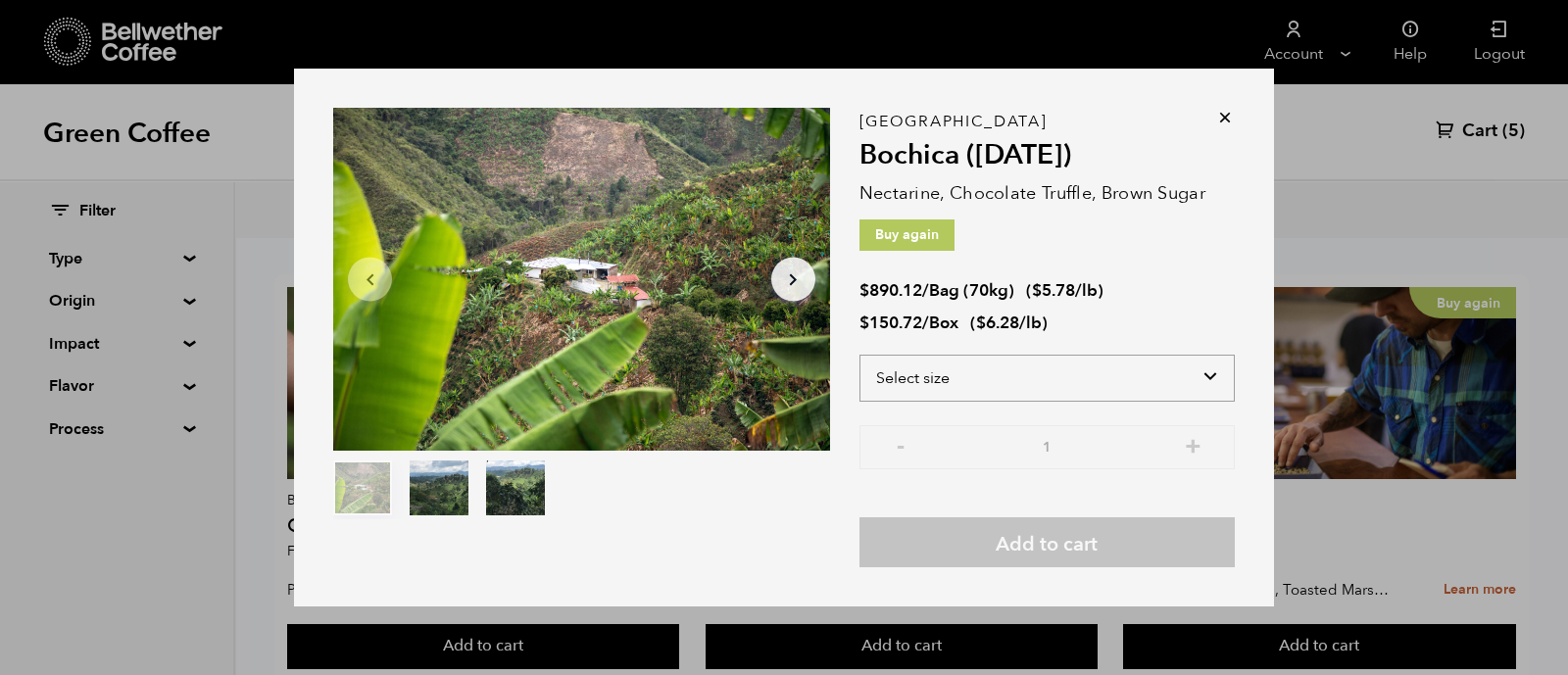
click at [1073, 379] on select "Select size Bag (70kg) (154 lbs) Box (24 lbs)" at bounding box center [1046, 377] width 375 height 47
select select "box"
click at [859, 354] on select "Select size Bag (70kg) (154 lbs) Box (24 lbs)" at bounding box center [1046, 377] width 375 height 47
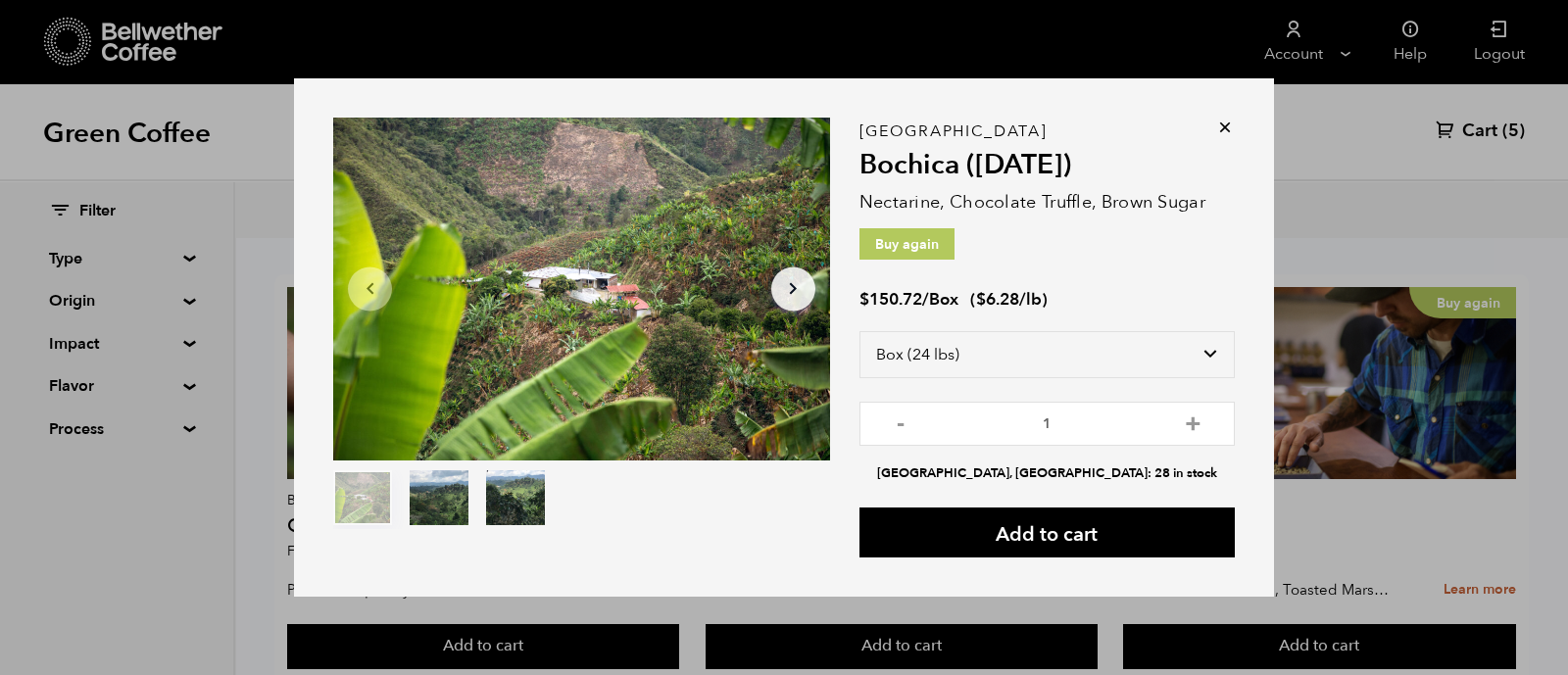
click at [1232, 126] on icon at bounding box center [1225, 127] width 20 height 20
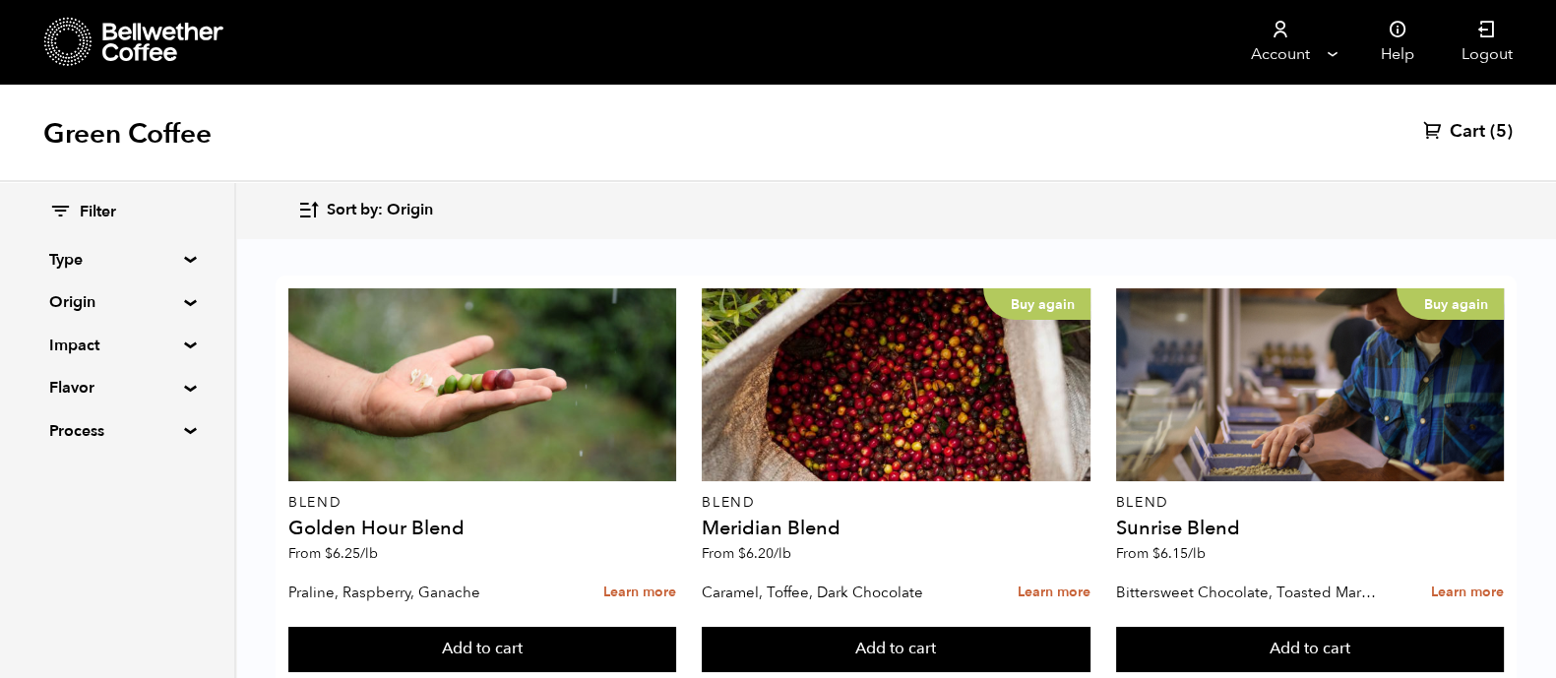
scroll to position [885, 0]
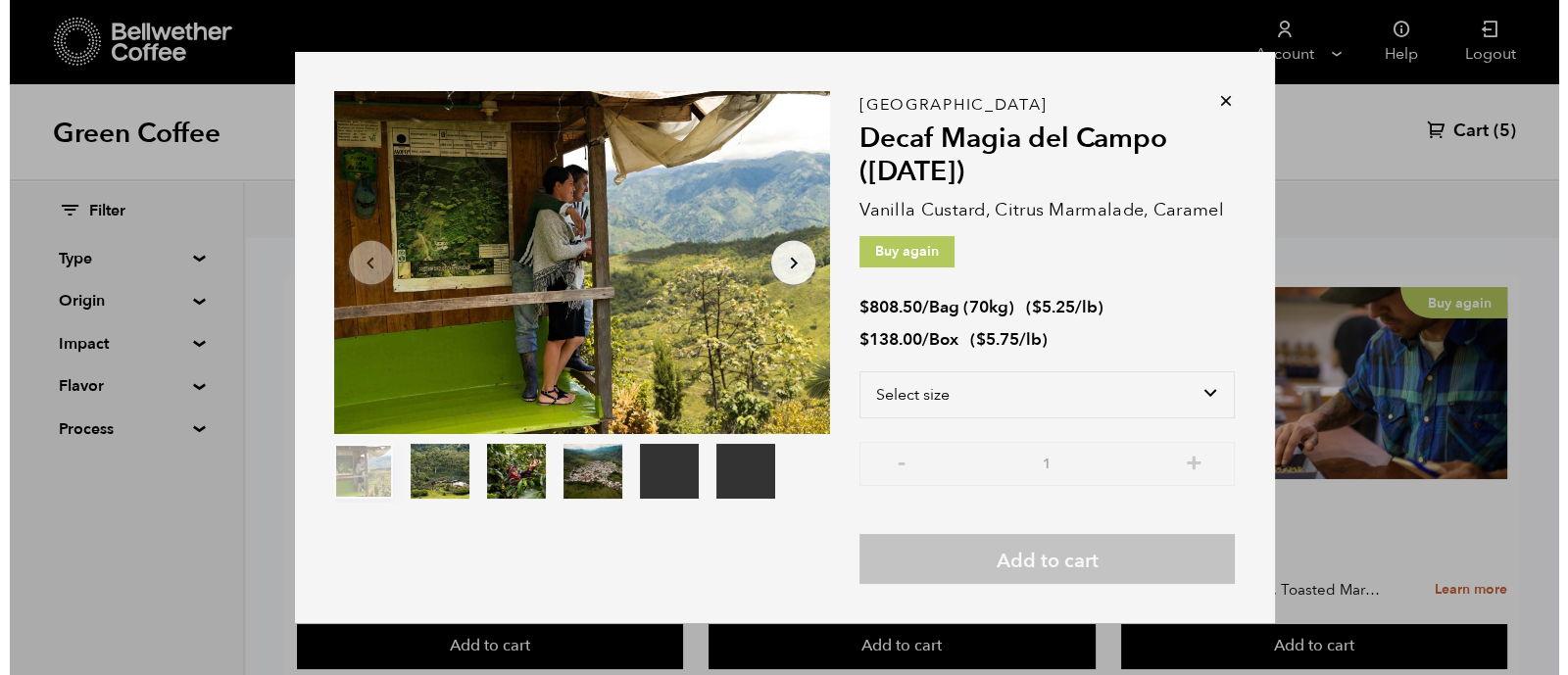
scroll to position [882, 0]
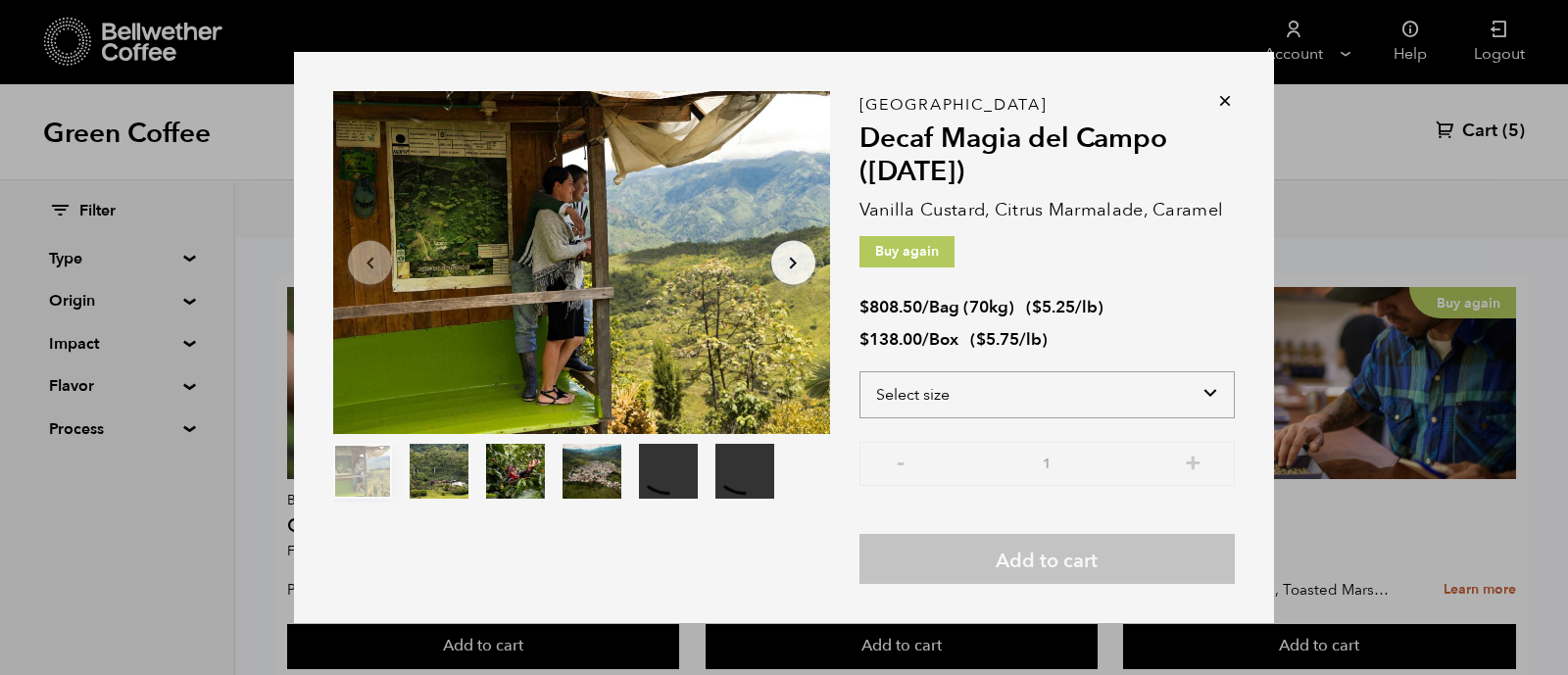
click at [972, 377] on select "Select size Bag (70kg) (154 lbs) Box (24 lbs)" at bounding box center [1046, 394] width 375 height 47
select select "box"
click at [859, 371] on select "Select size Bag (70kg) (154 lbs) Box (24 lbs)" at bounding box center [1046, 394] width 375 height 47
